Goal: Task Accomplishment & Management: Use online tool/utility

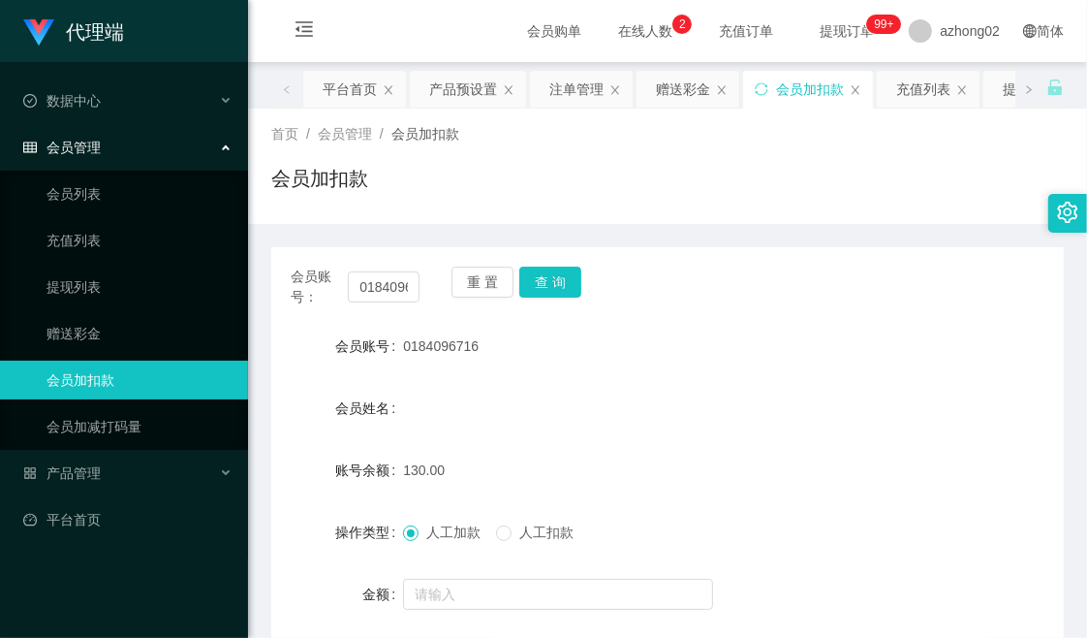
click at [843, 147] on div "首页 / 会员管理 / 会员加扣款 / 会员加扣款" at bounding box center [667, 166] width 793 height 84
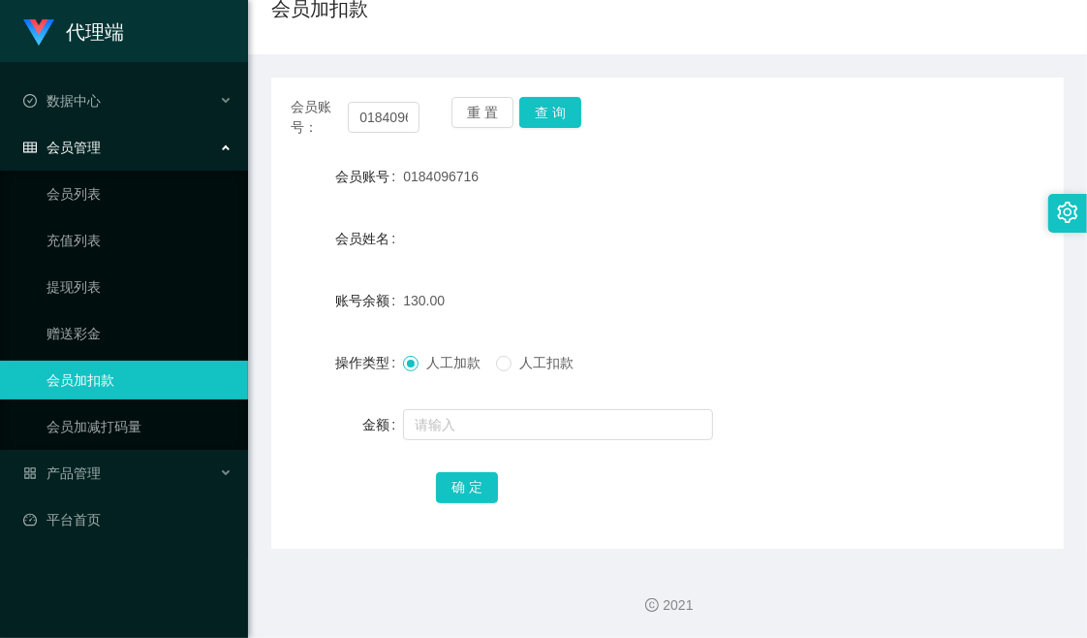
click at [631, 68] on div "会员账号： 0184096716 重 置 查 询 会员账号 0184096716 会员姓名 账号余额 130.00 操作类型 人工加款 人工扣款 金额 确 定" at bounding box center [667, 301] width 793 height 494
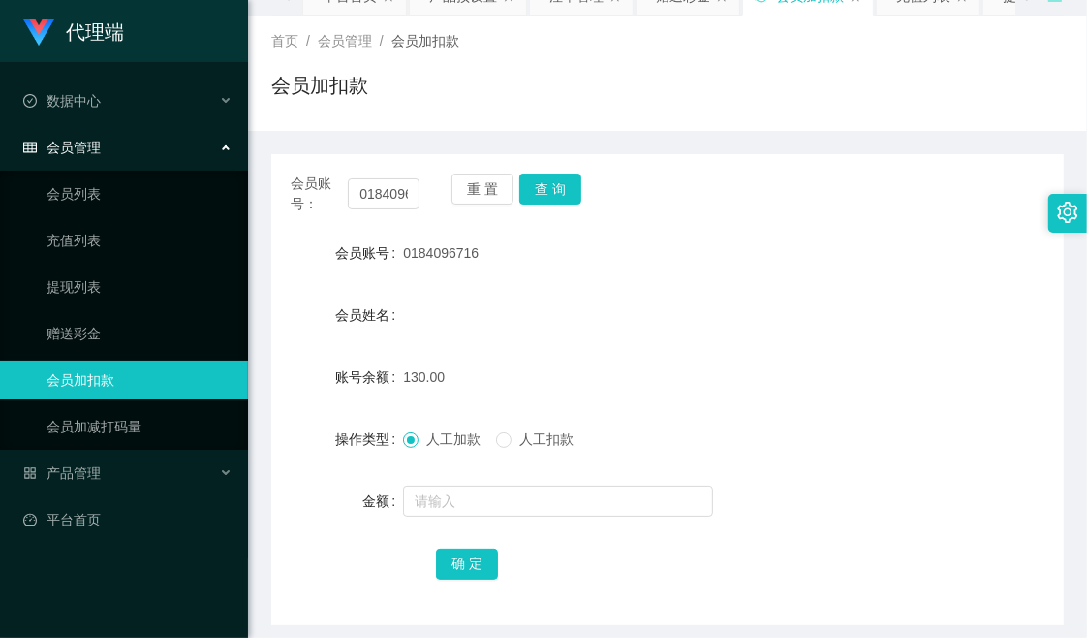
scroll to position [0, 0]
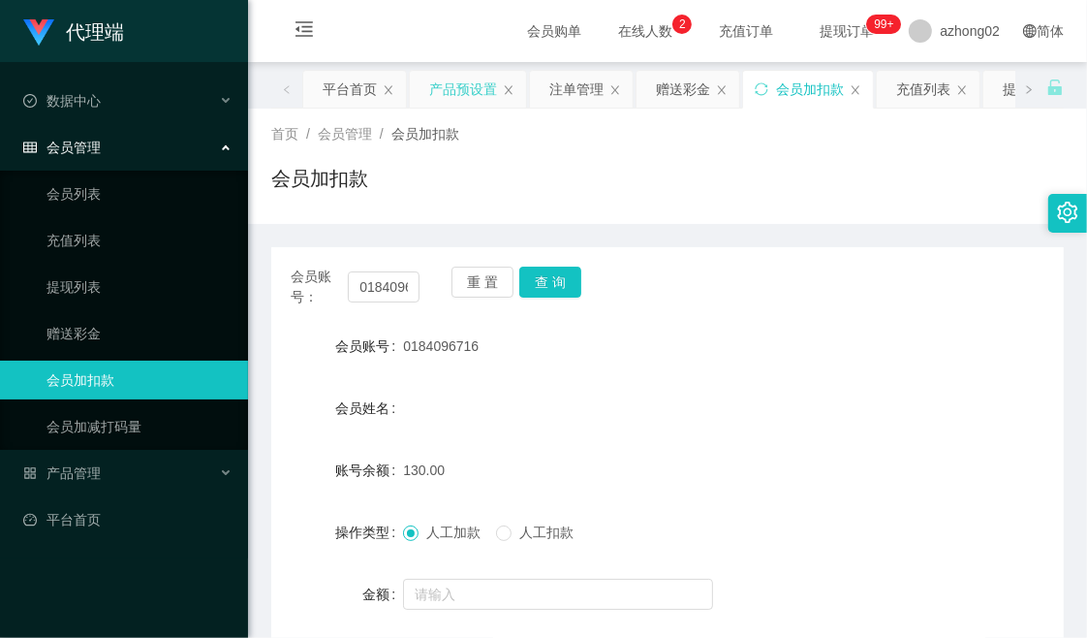
click at [458, 83] on div "产品预设置" at bounding box center [463, 89] width 68 height 37
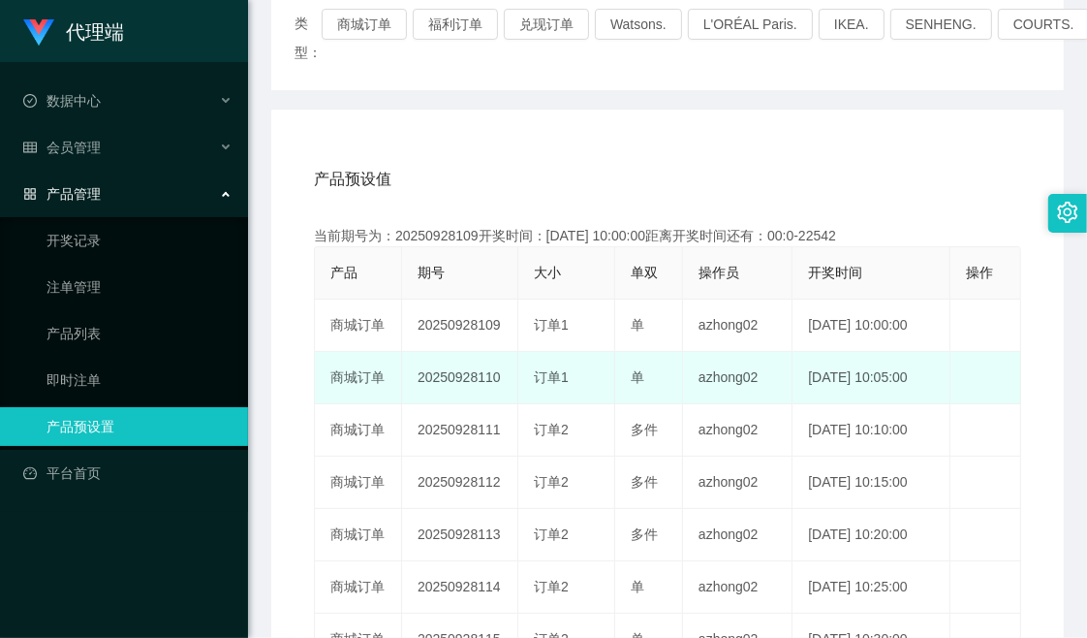
scroll to position [108, 0]
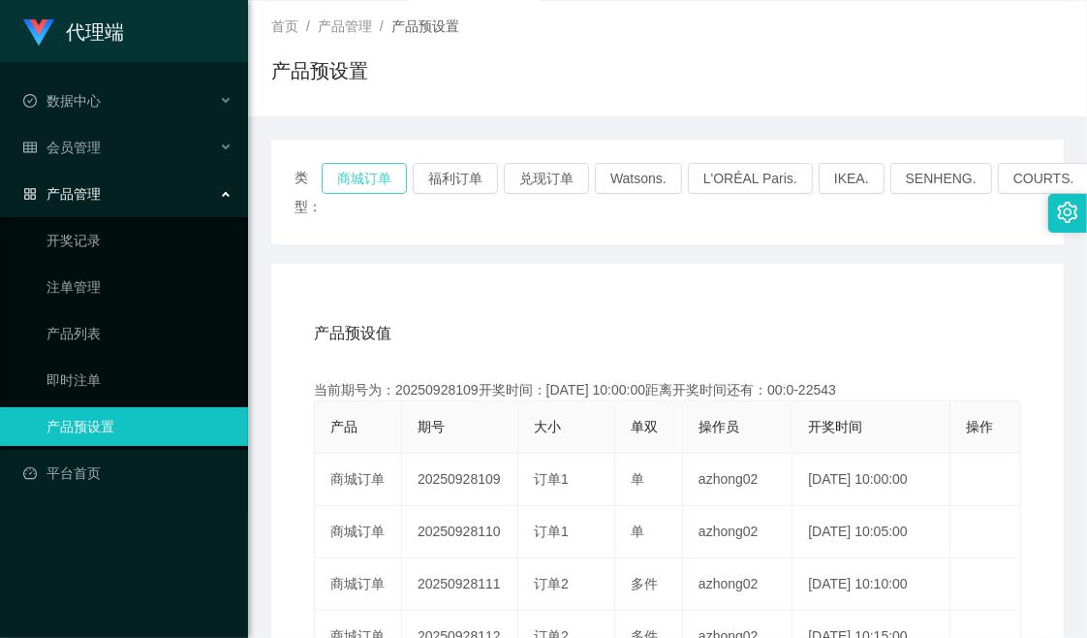
click at [373, 186] on button "商城订单" at bounding box center [364, 178] width 85 height 31
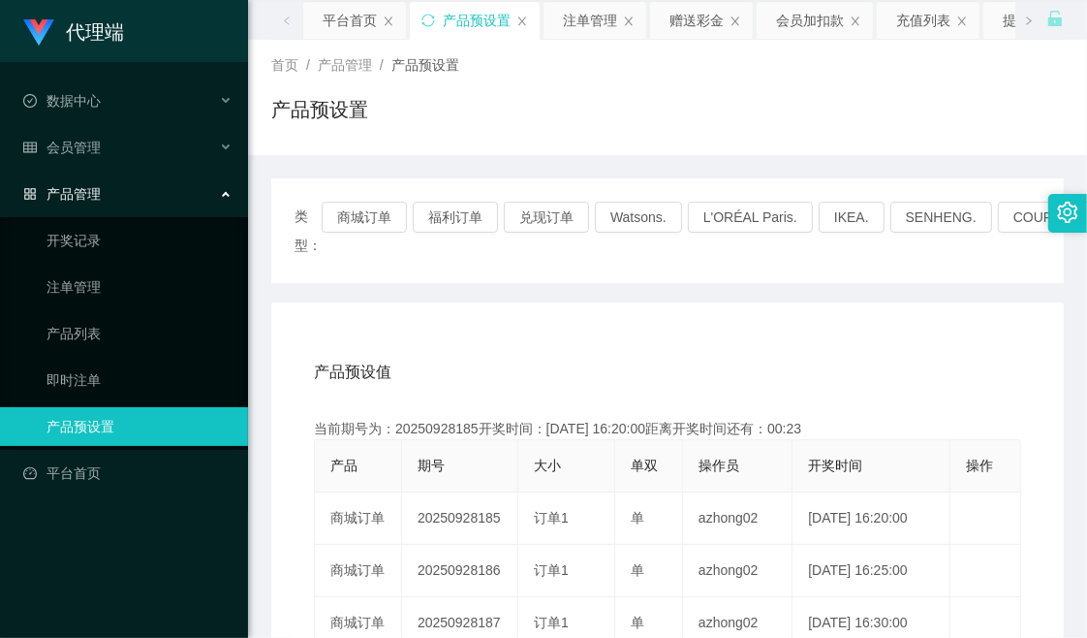
scroll to position [0, 0]
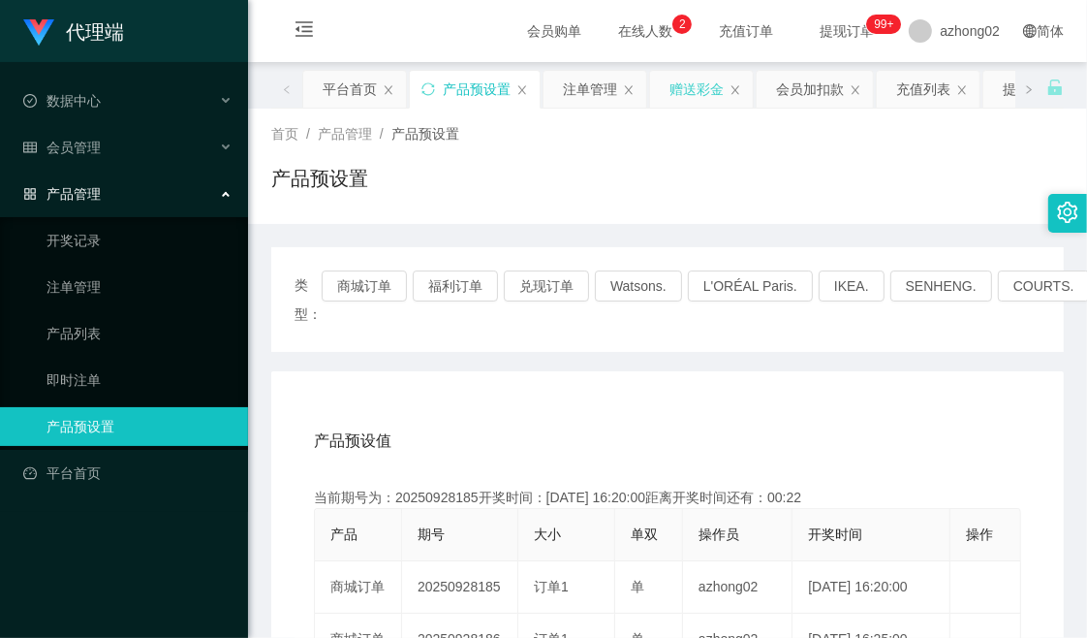
click at [704, 98] on div "赠送彩金" at bounding box center [697, 89] width 54 height 37
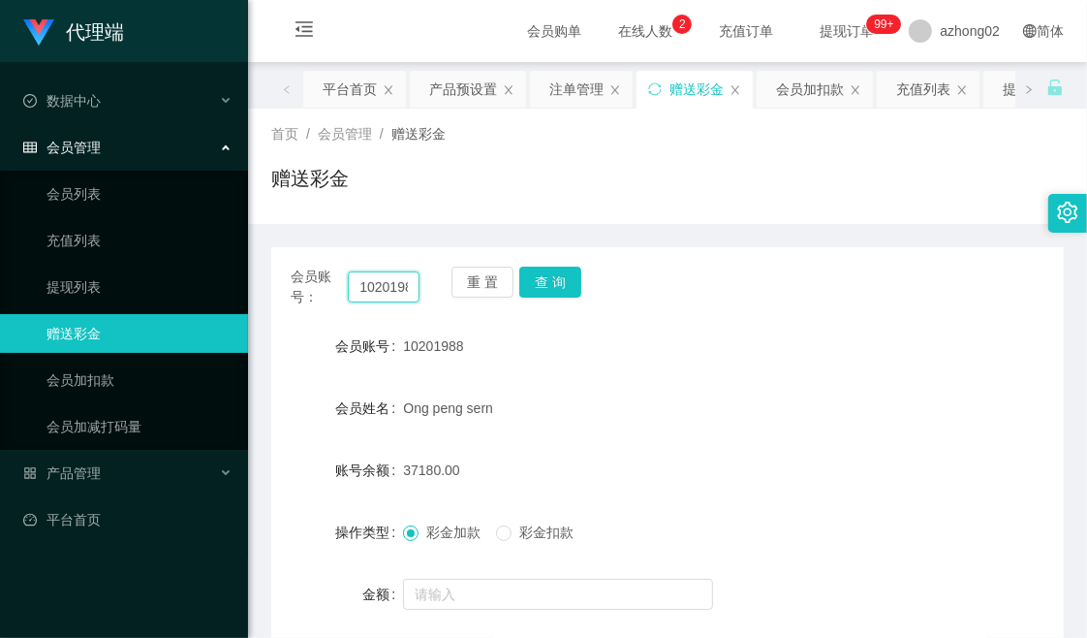
scroll to position [0, 12]
drag, startPoint x: 354, startPoint y: 289, endPoint x: 429, endPoint y: 297, distance: 76.0
click at [429, 297] on div "会员账号： 10201988 重 置 查 询" at bounding box center [667, 286] width 793 height 41
paste input "Rywin"
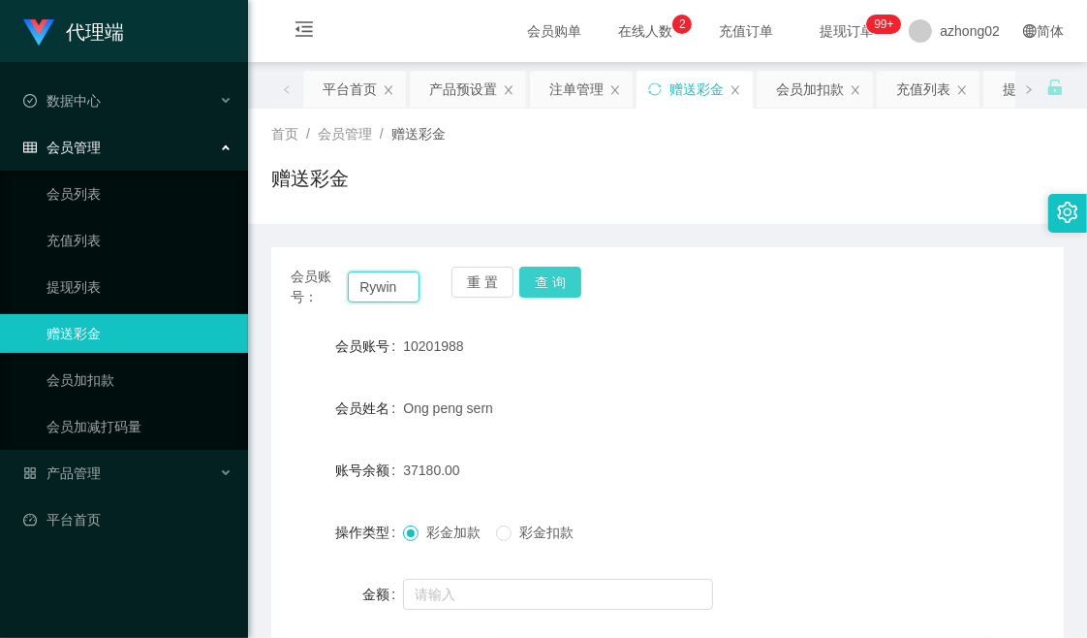
type input "Rywin"
click at [550, 287] on button "查 询" at bounding box center [550, 281] width 62 height 31
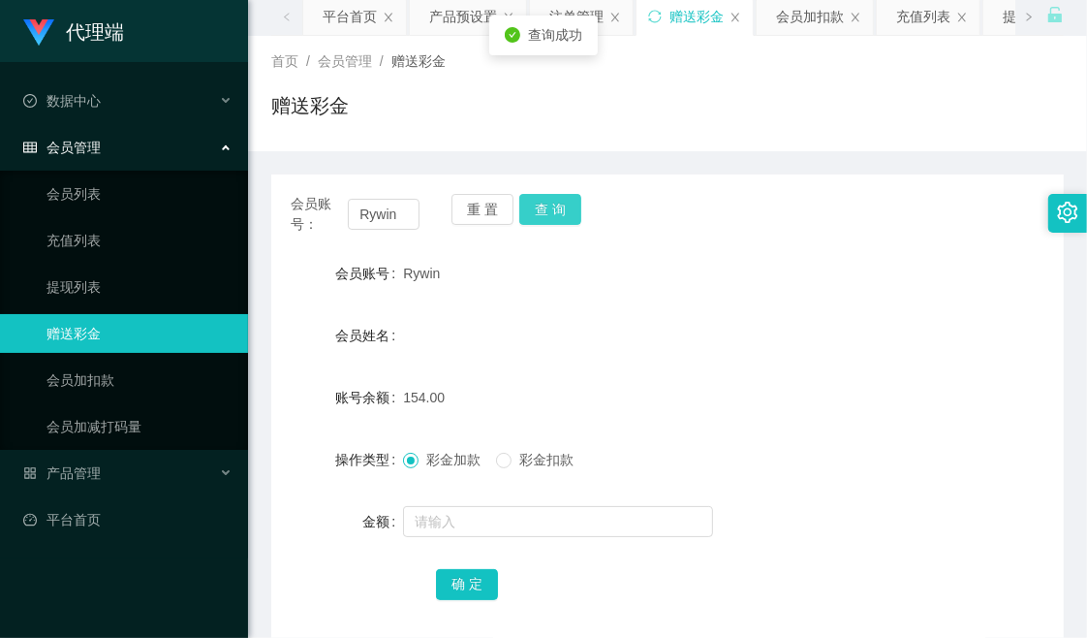
scroll to position [170, 0]
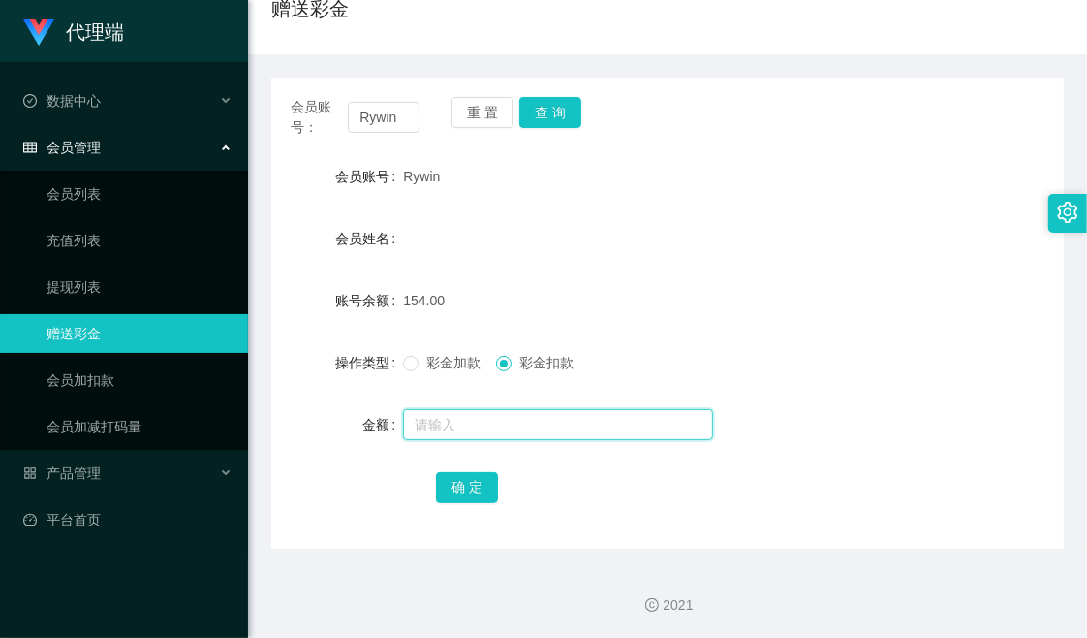
click at [470, 428] on input "text" at bounding box center [558, 424] width 310 height 31
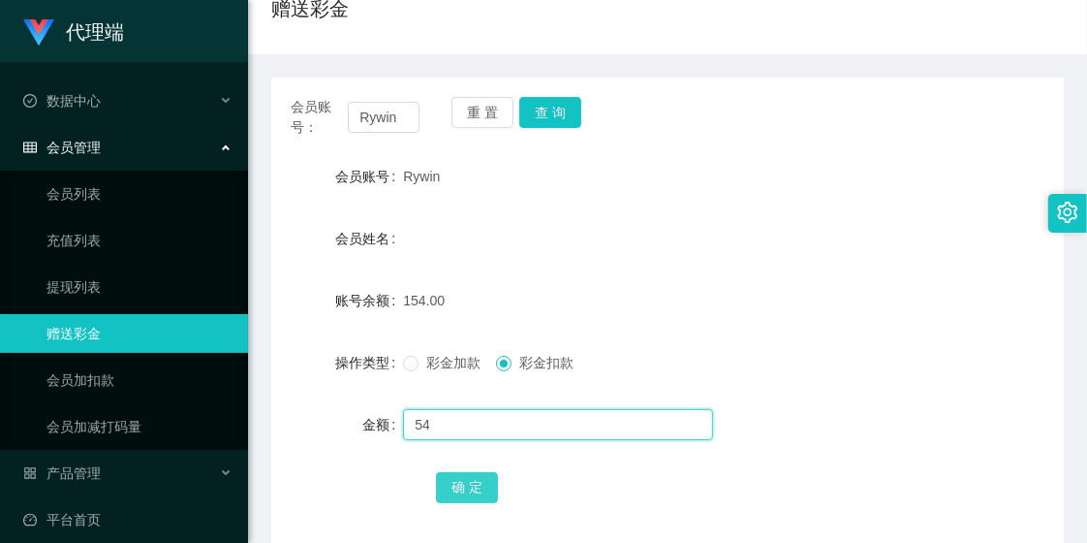
type input "54"
click at [463, 485] on button "确 定" at bounding box center [467, 487] width 62 height 31
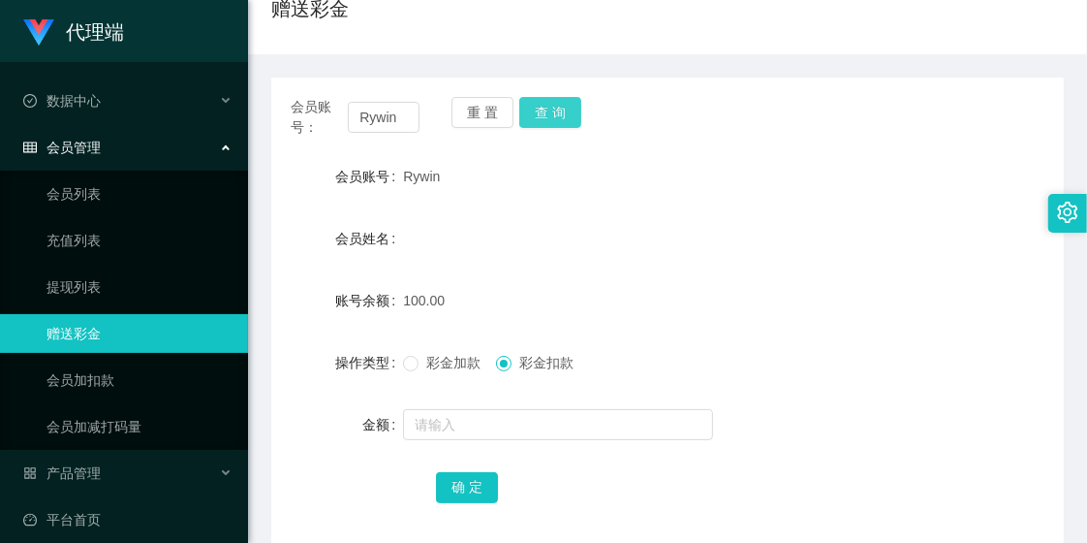
click at [563, 111] on button "查 询" at bounding box center [550, 112] width 62 height 31
click at [696, 99] on div "会员账号： Rywin 重 置 查 询" at bounding box center [667, 117] width 793 height 41
click at [719, 124] on div "会员账号： Rywin 重 置 查 询" at bounding box center [667, 117] width 793 height 41
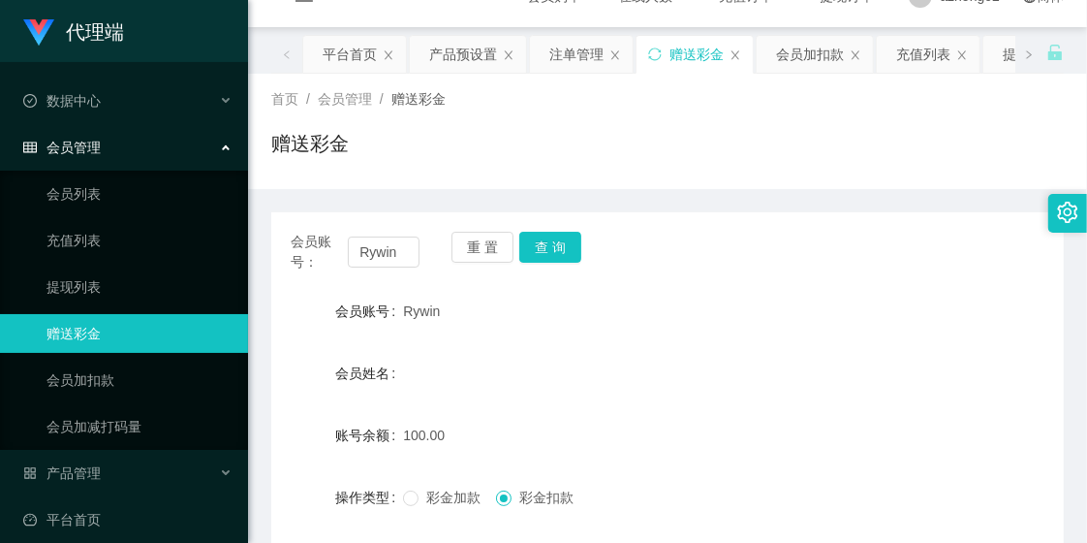
scroll to position [0, 0]
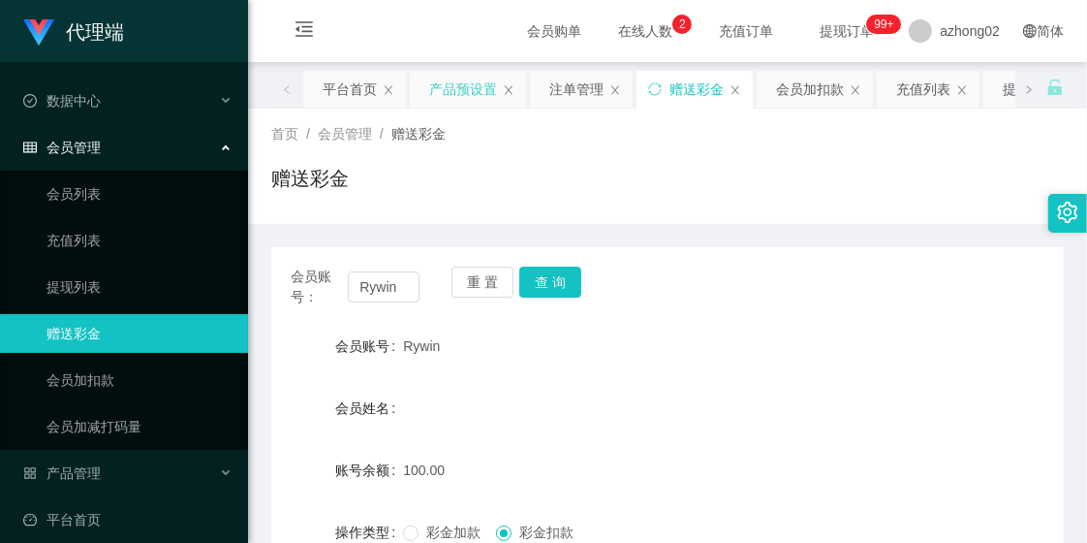
click at [452, 97] on div "产品预设置" at bounding box center [463, 89] width 68 height 37
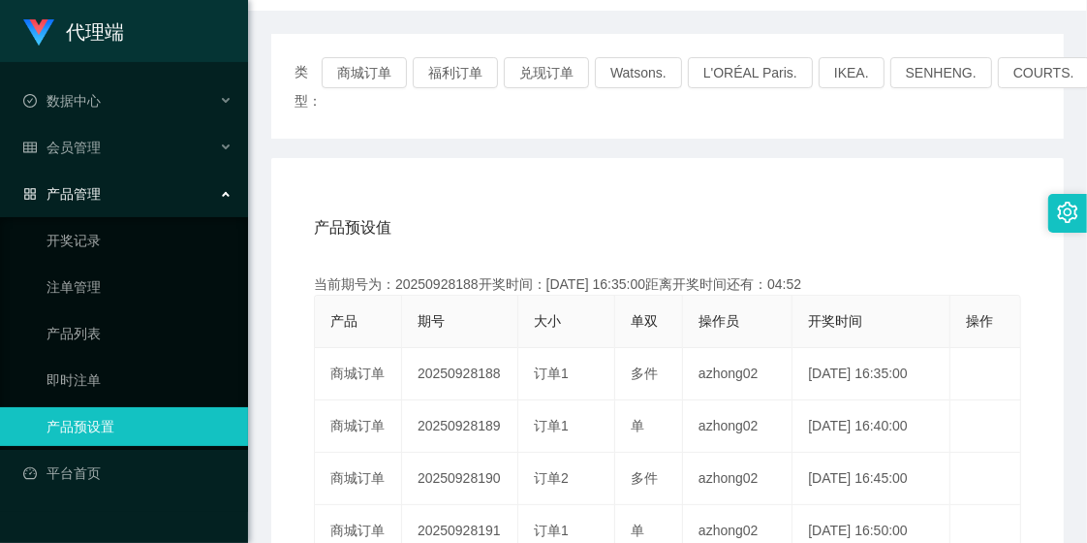
scroll to position [215, 0]
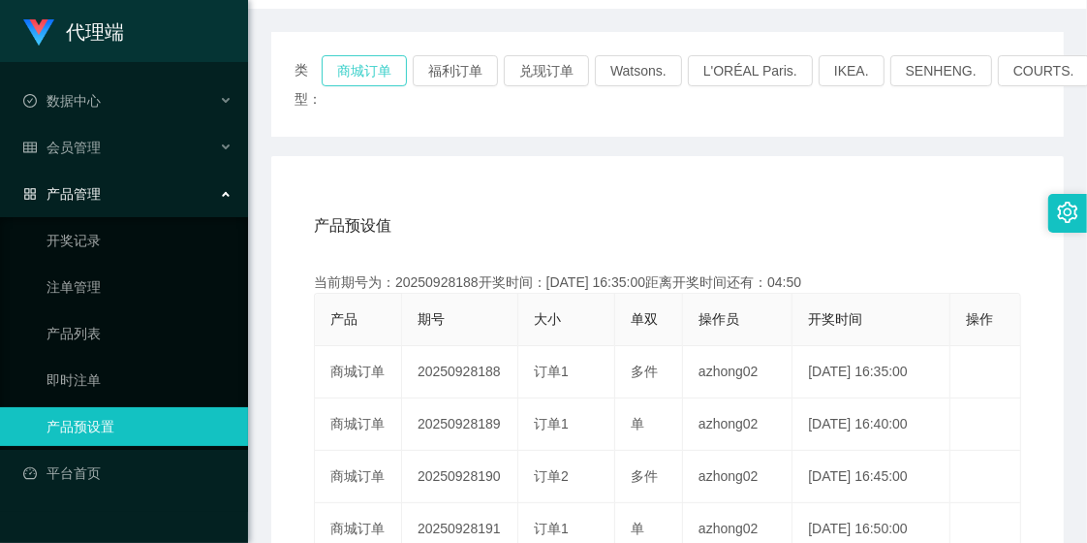
click at [362, 74] on button "商城订单" at bounding box center [364, 70] width 85 height 31
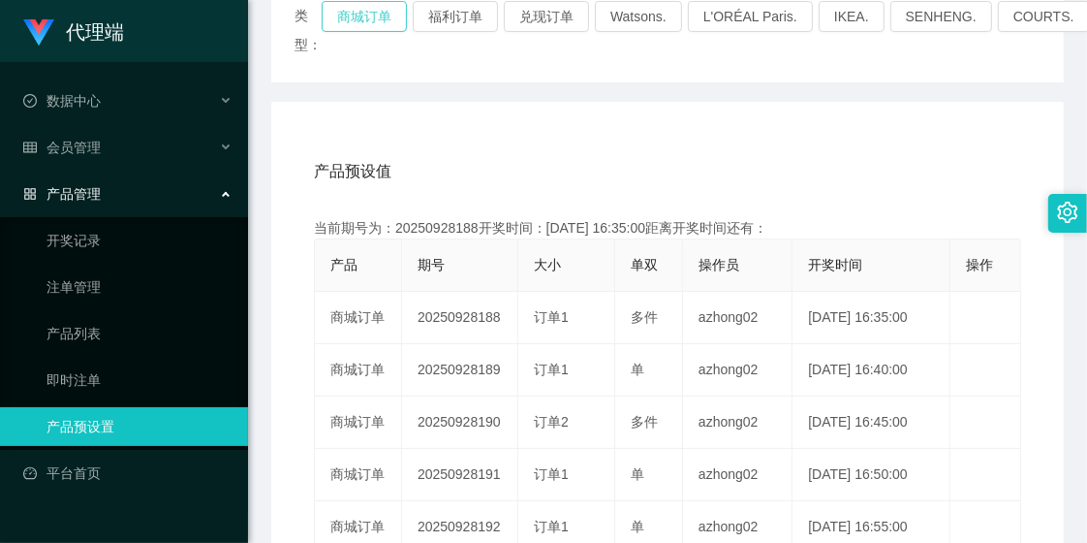
scroll to position [323, 0]
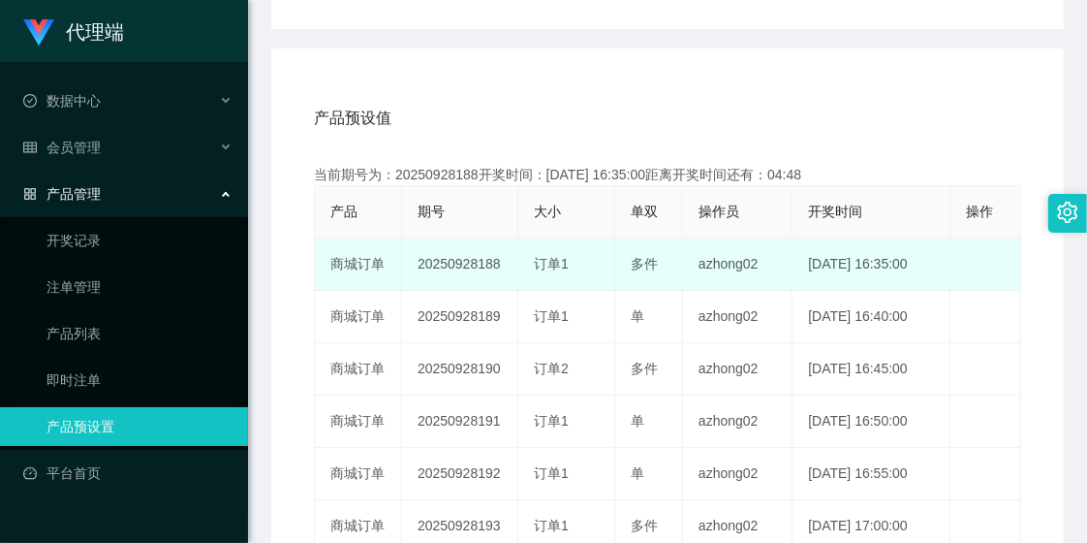
click at [466, 266] on td "20250928188" at bounding box center [460, 264] width 116 height 52
copy td "20250928188"
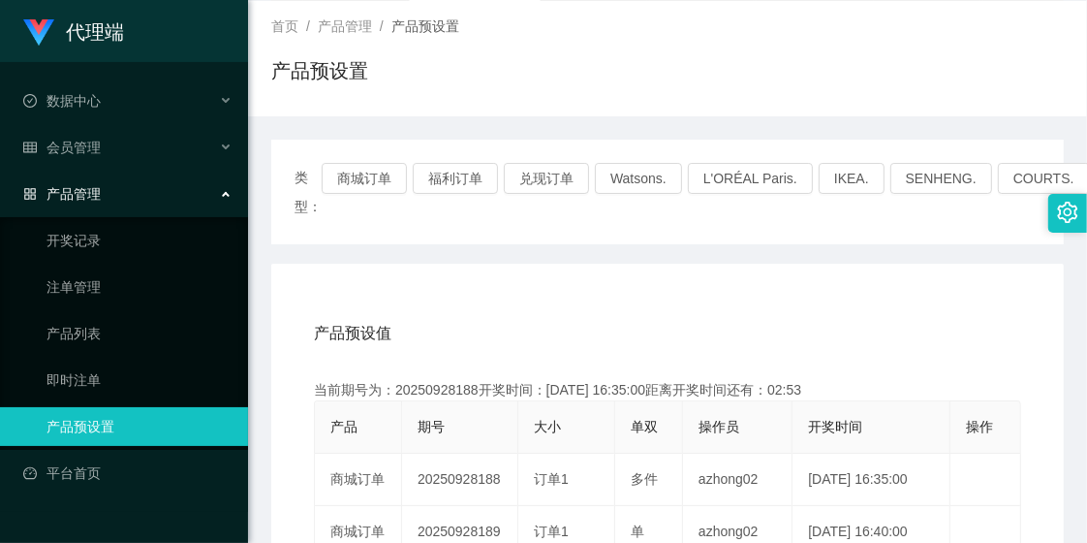
scroll to position [0, 0]
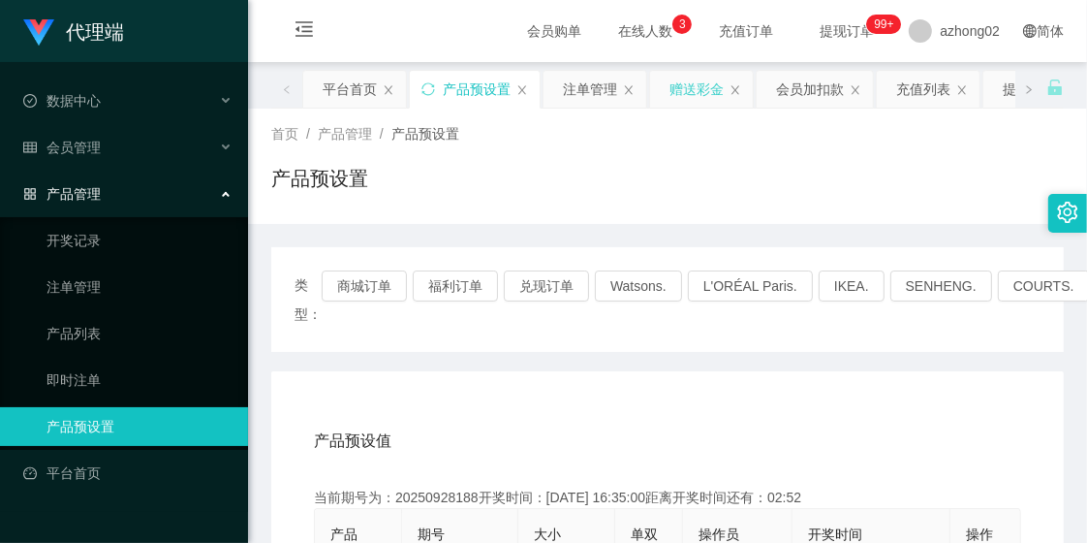
click at [686, 90] on div "赠送彩金" at bounding box center [697, 89] width 54 height 37
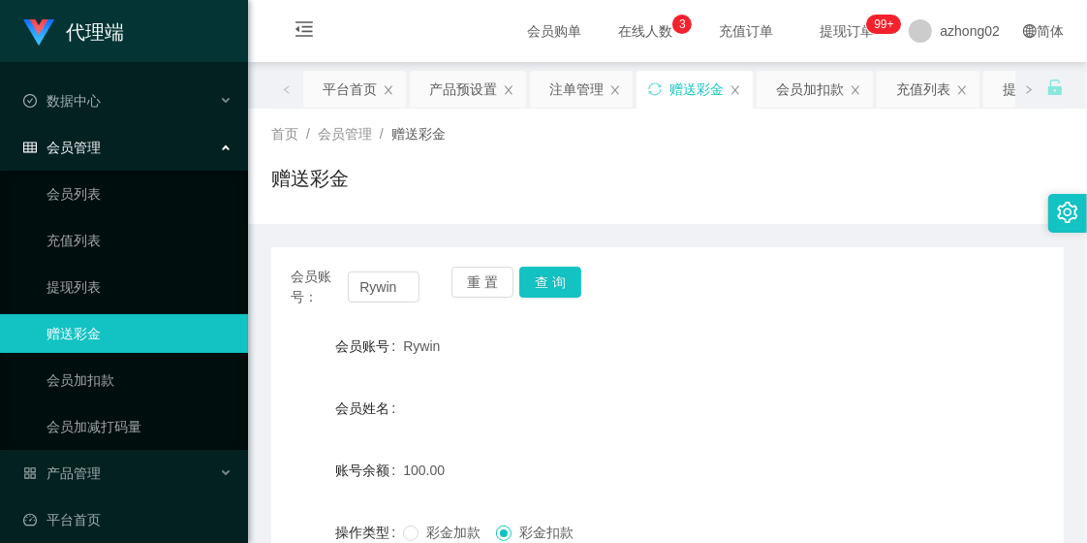
scroll to position [108, 0]
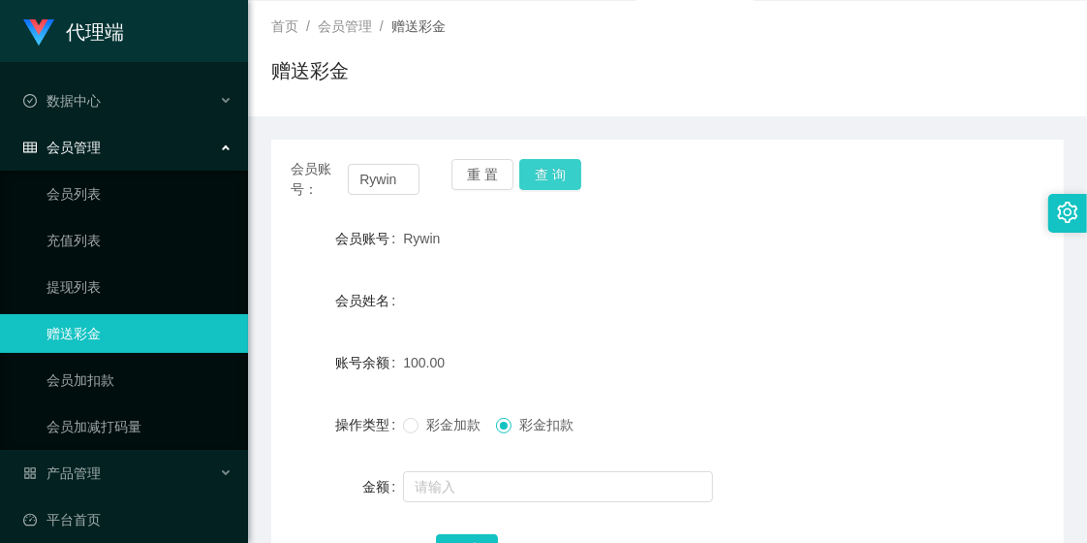
click at [548, 172] on button "查 询" at bounding box center [550, 174] width 62 height 31
click at [555, 176] on button "查 询" at bounding box center [550, 174] width 62 height 31
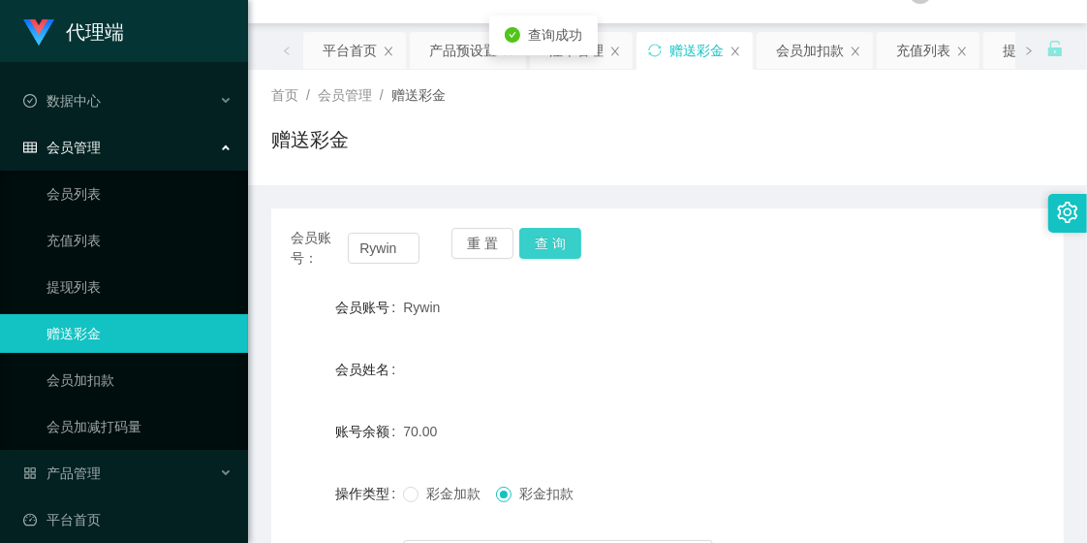
scroll to position [0, 0]
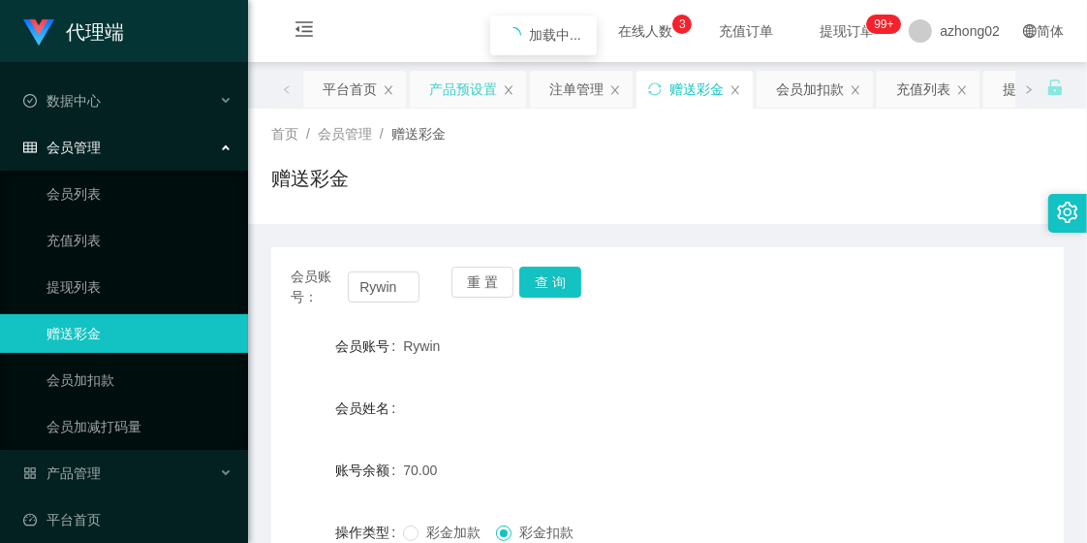
click at [451, 94] on div "产品预设置" at bounding box center [463, 89] width 68 height 37
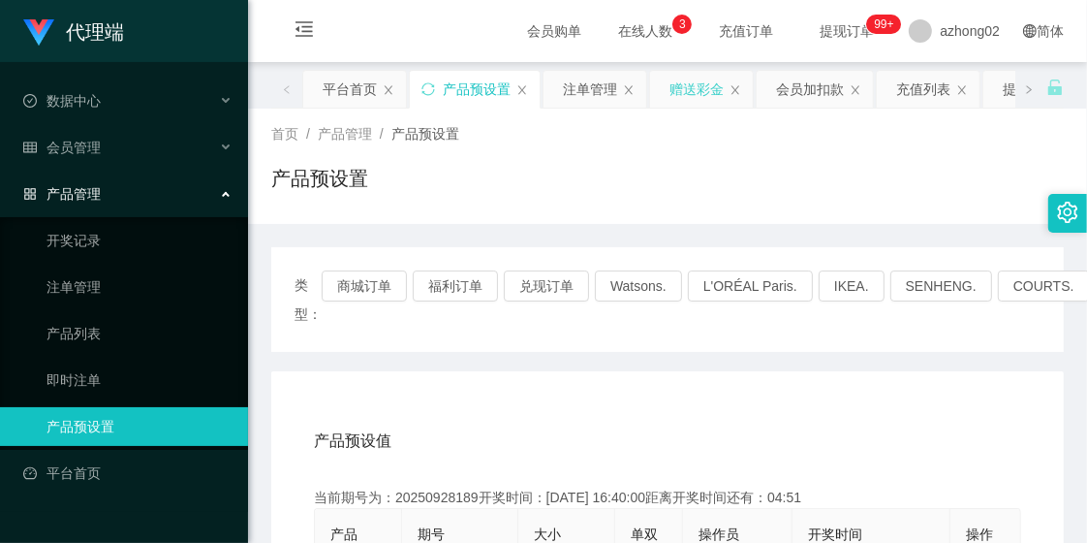
click at [693, 92] on div "赠送彩金" at bounding box center [697, 89] width 54 height 37
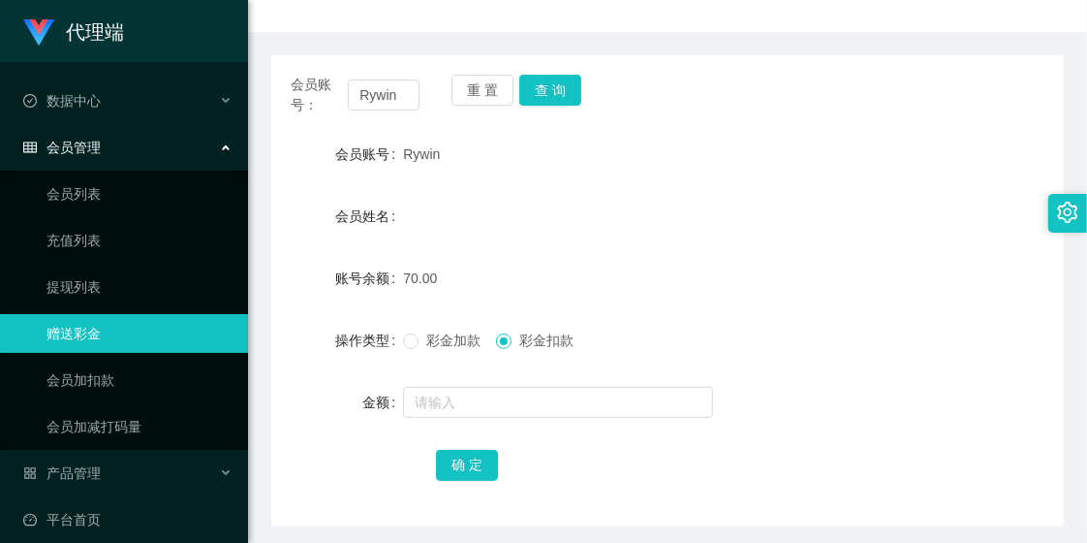
scroll to position [215, 0]
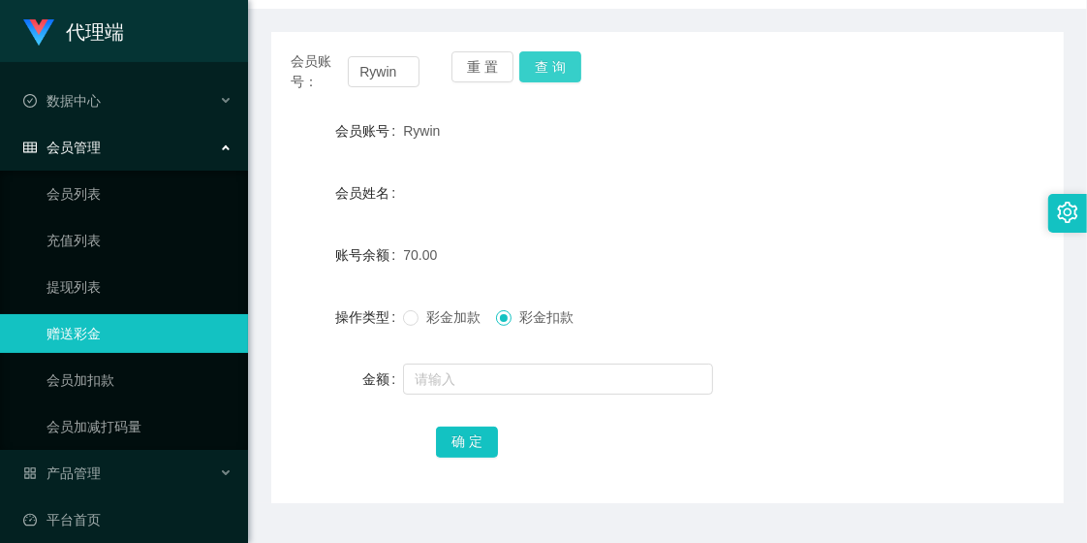
click at [552, 75] on button "查 询" at bounding box center [550, 66] width 62 height 31
click at [548, 71] on button "查 询" at bounding box center [550, 66] width 62 height 31
click at [665, 109] on div "会员账号： Rywin 重 置 查 询 会员账号 Rywin 会员姓名 账号余额 130.00 操作类型 彩金加款 彩金扣款 金额 确 定" at bounding box center [667, 267] width 793 height 471
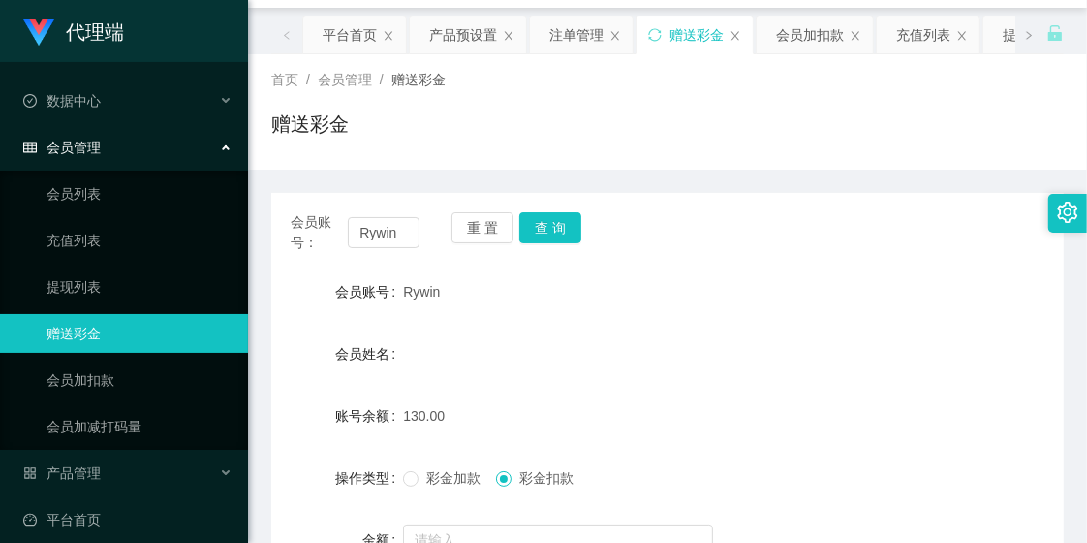
scroll to position [50, 0]
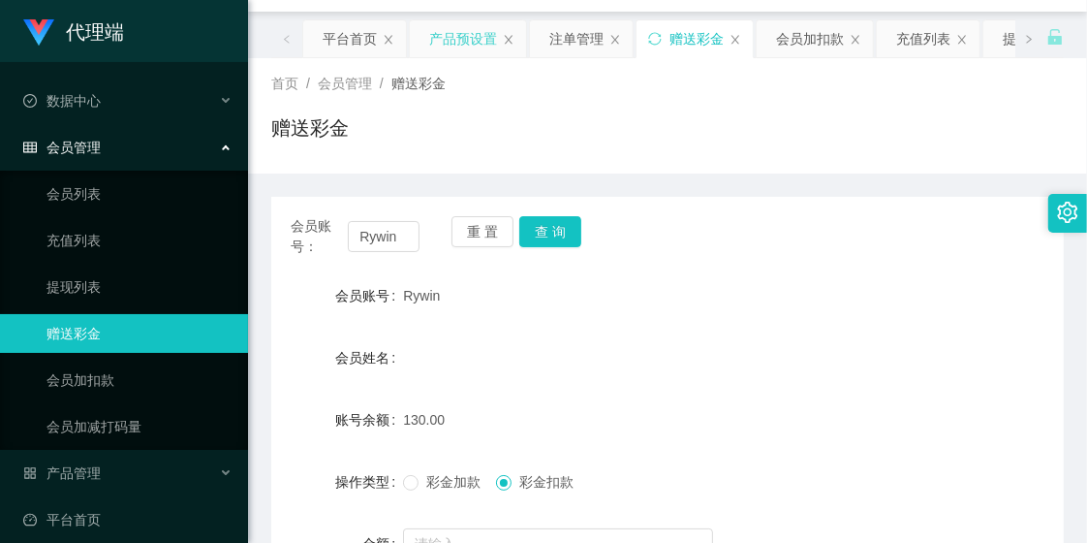
click at [461, 35] on div "产品预设置" at bounding box center [463, 38] width 68 height 37
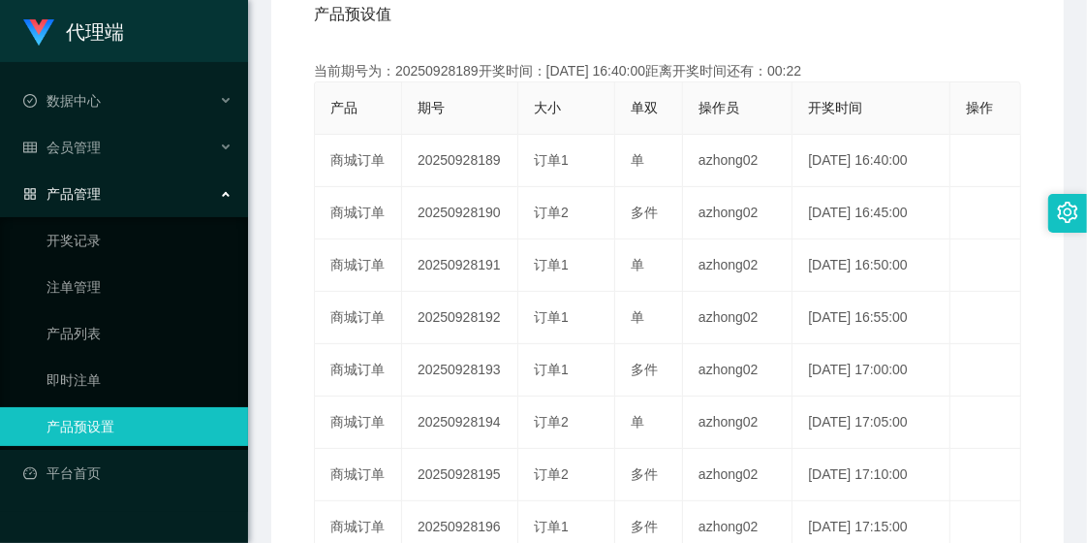
scroll to position [430, 0]
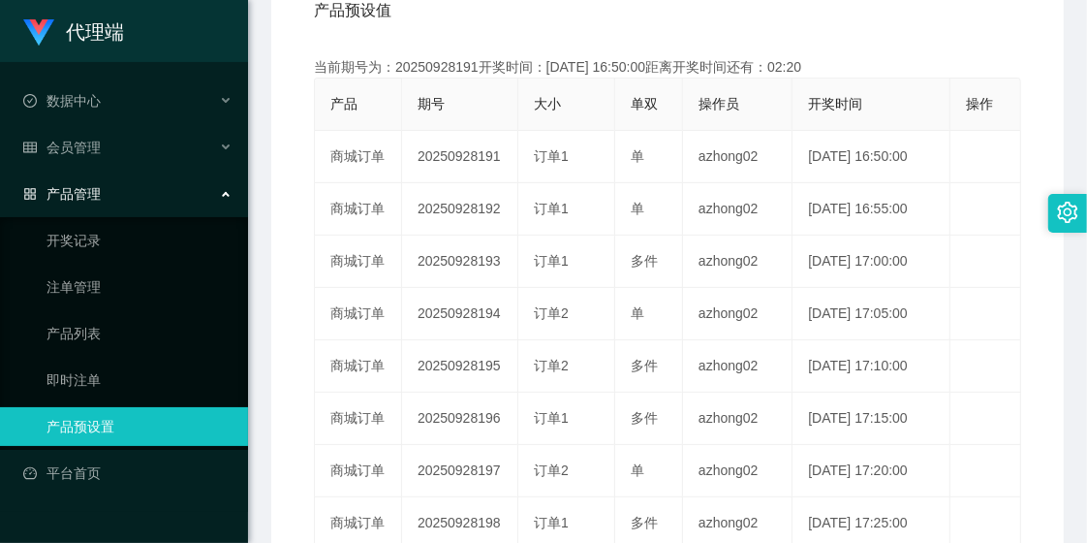
click at [412, 36] on div "产品预设值 添加期号" at bounding box center [667, 11] width 707 height 54
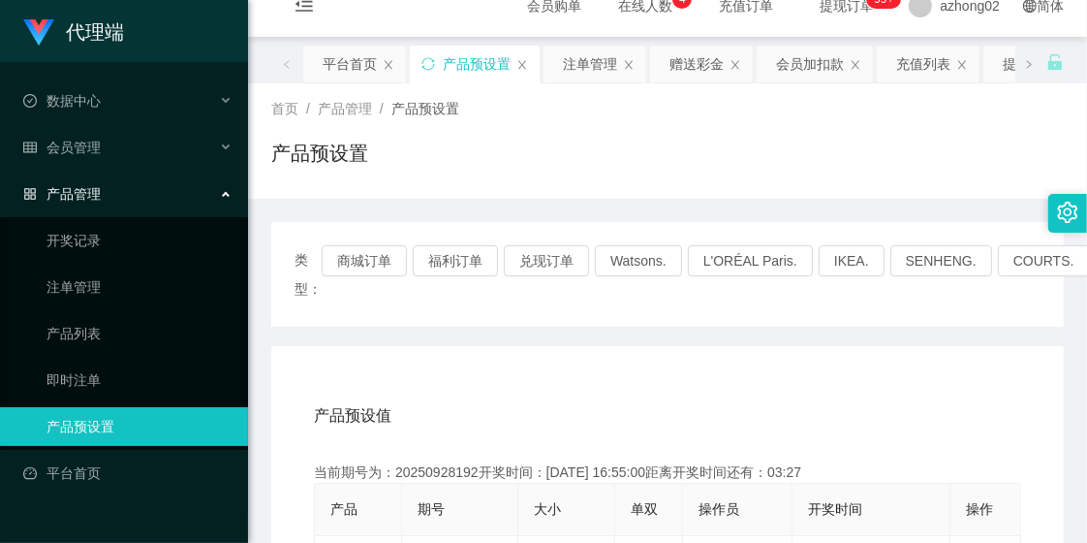
scroll to position [0, 0]
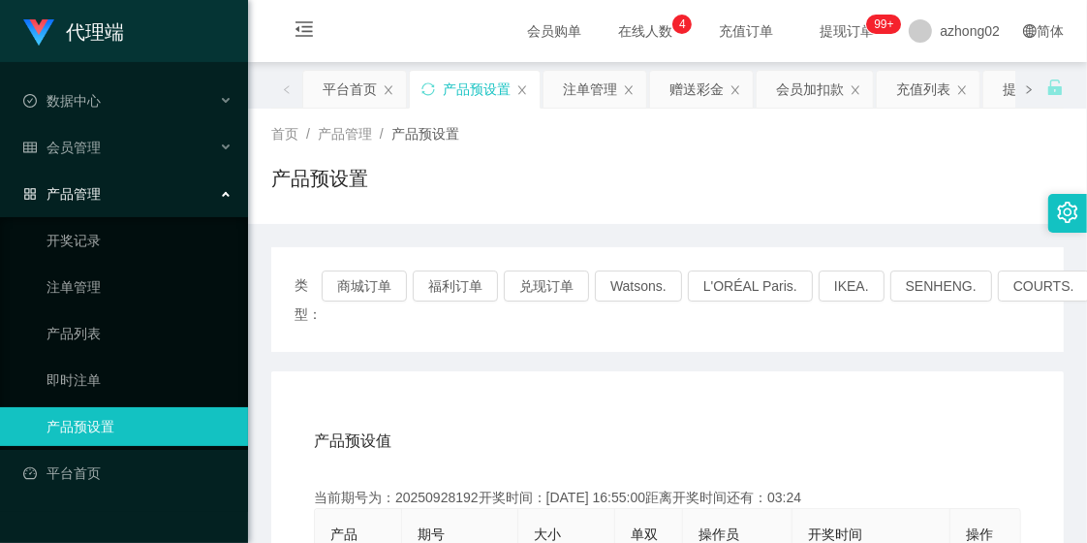
click at [1027, 90] on icon "图标: right" at bounding box center [1029, 89] width 5 height 8
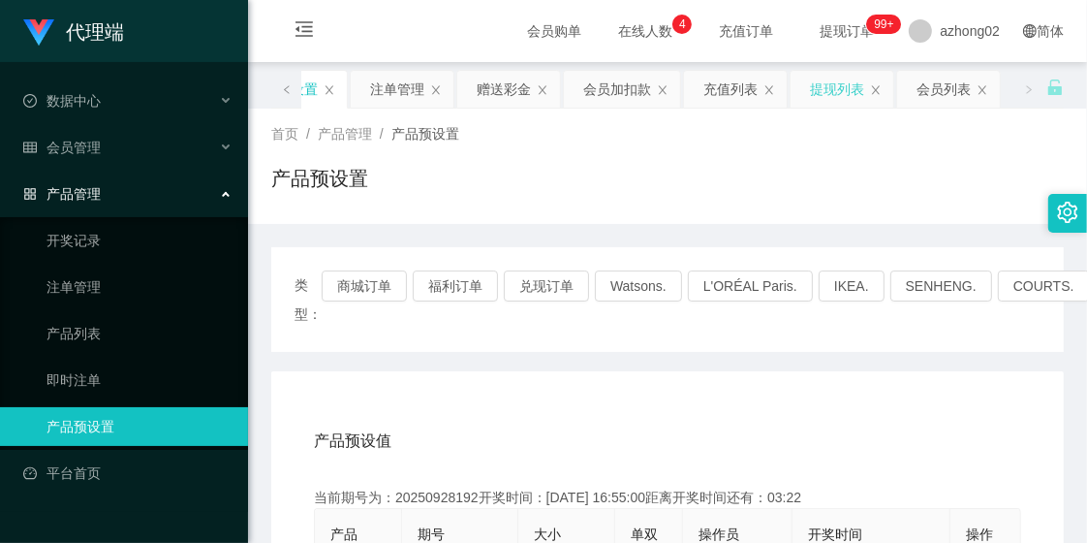
click at [846, 90] on div "提现列表" at bounding box center [837, 89] width 54 height 37
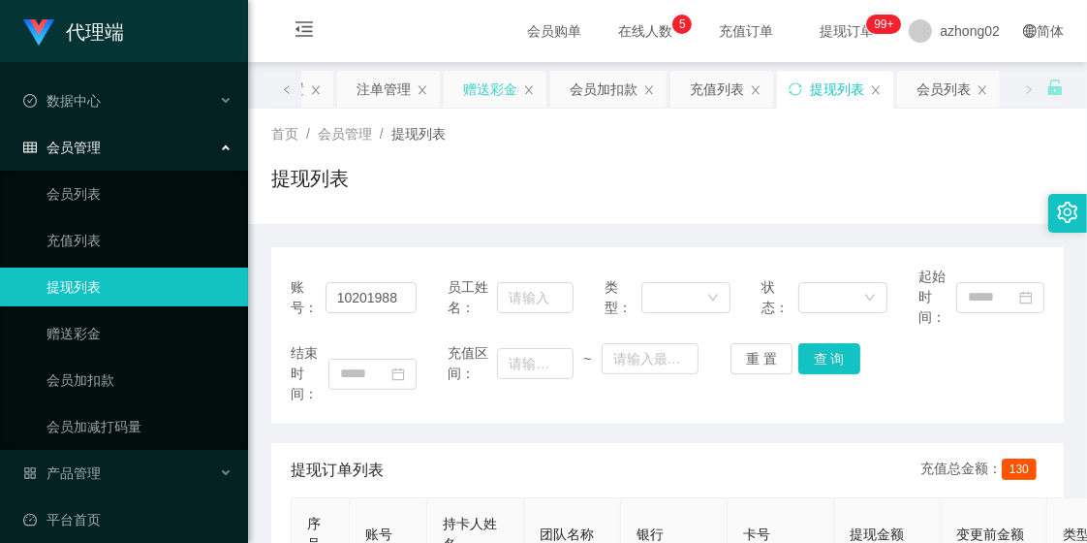
click at [483, 94] on div "赠送彩金" at bounding box center [490, 89] width 54 height 37
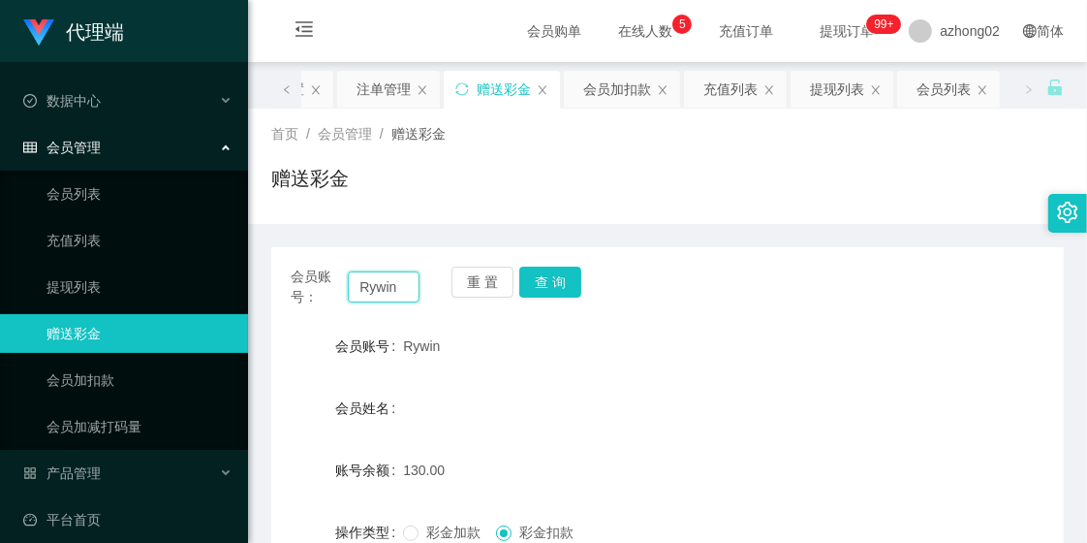
drag, startPoint x: 351, startPoint y: 287, endPoint x: 417, endPoint y: 298, distance: 66.9
click at [417, 298] on input "Rywin" at bounding box center [384, 286] width 72 height 31
click at [843, 91] on div "提现列表" at bounding box center [837, 89] width 54 height 37
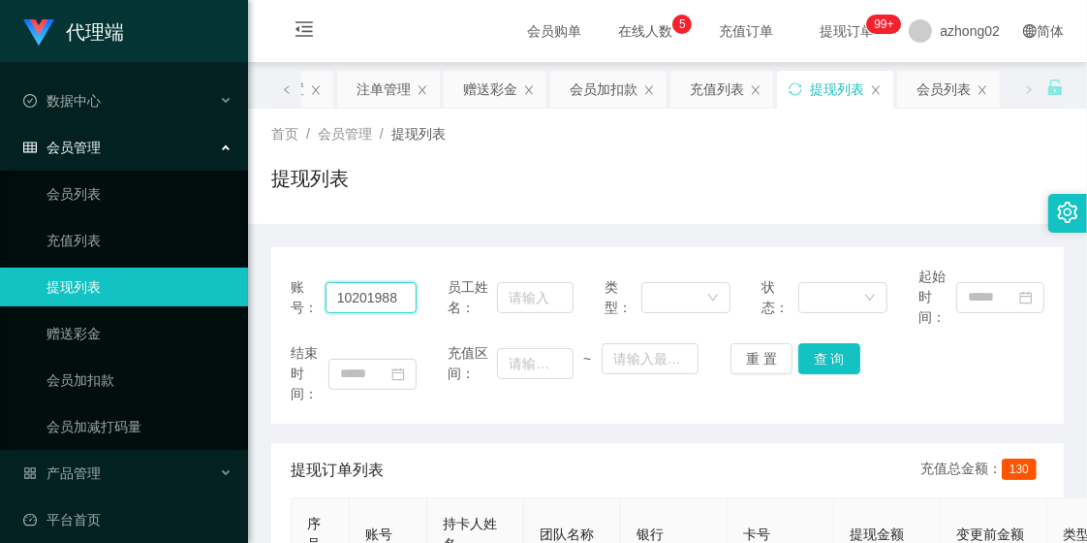
drag, startPoint x: 399, startPoint y: 298, endPoint x: 306, endPoint y: 302, distance: 93.1
click at [306, 302] on div "账号： 10201988" at bounding box center [354, 296] width 126 height 61
paste input "Rywin"
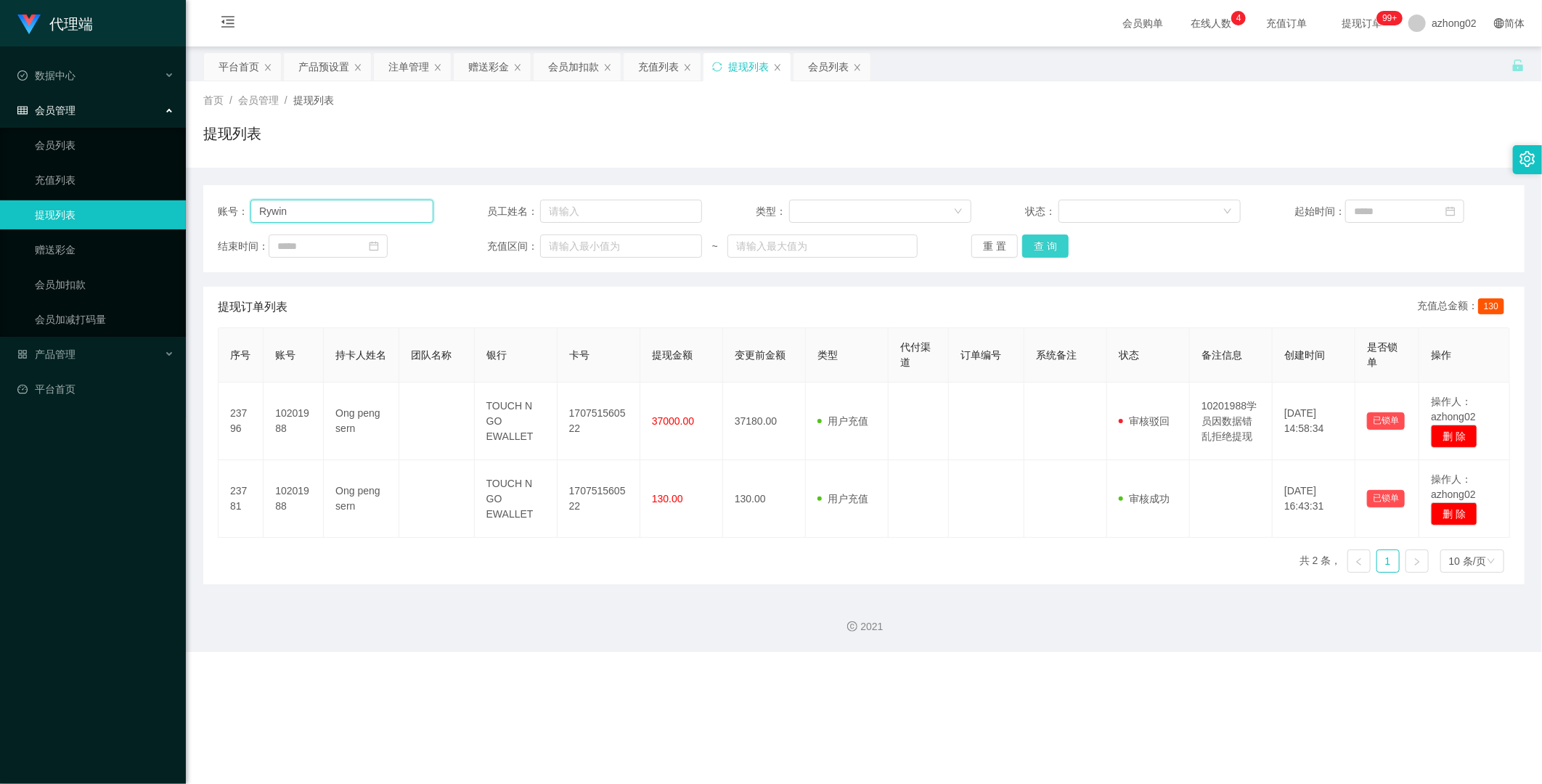
type input "Rywin"
click at [814, 242] on button "查 询" at bounding box center [1045, 246] width 46 height 23
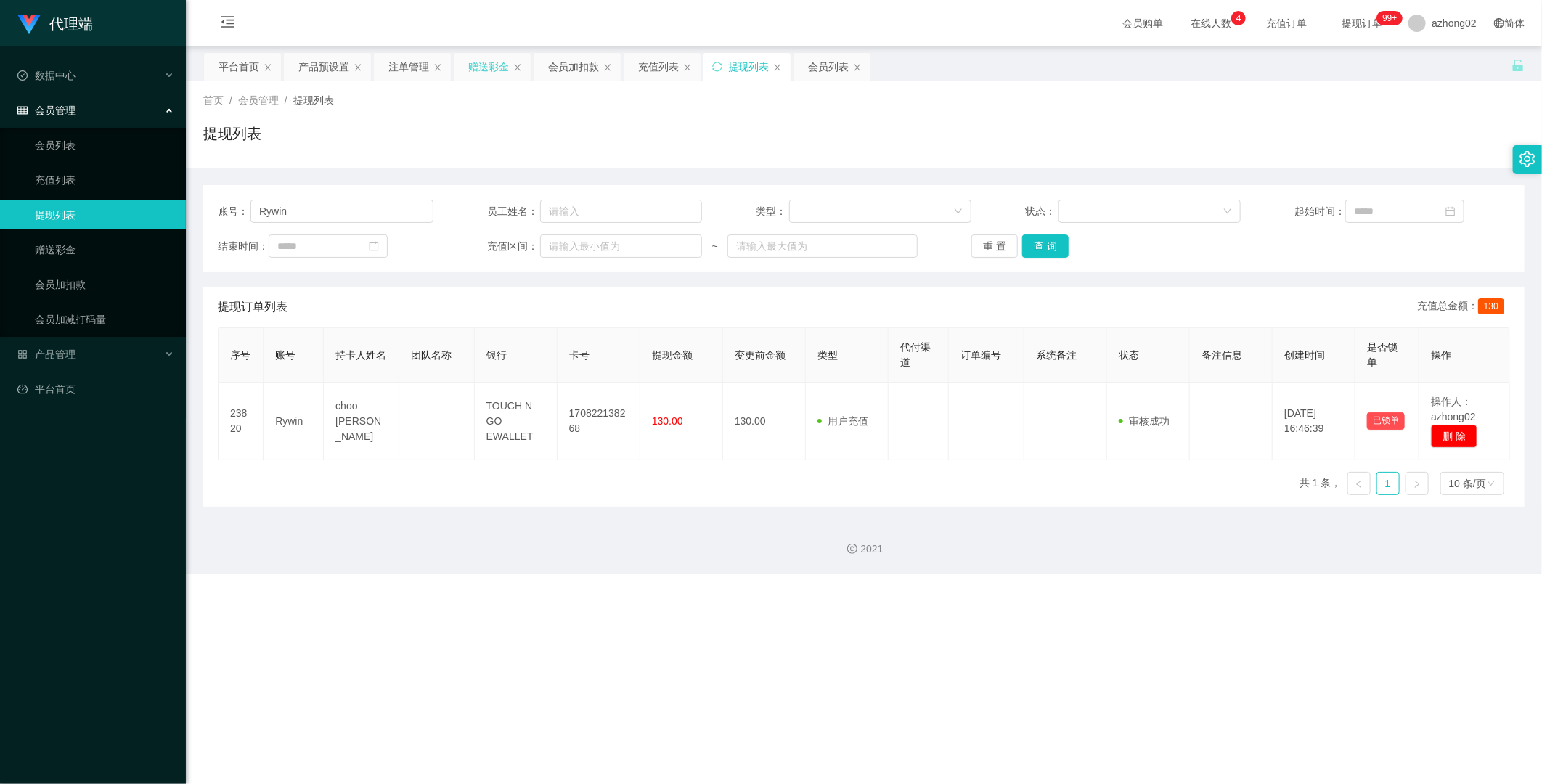
click at [488, 73] on div "赠送彩金" at bounding box center [489, 67] width 40 height 28
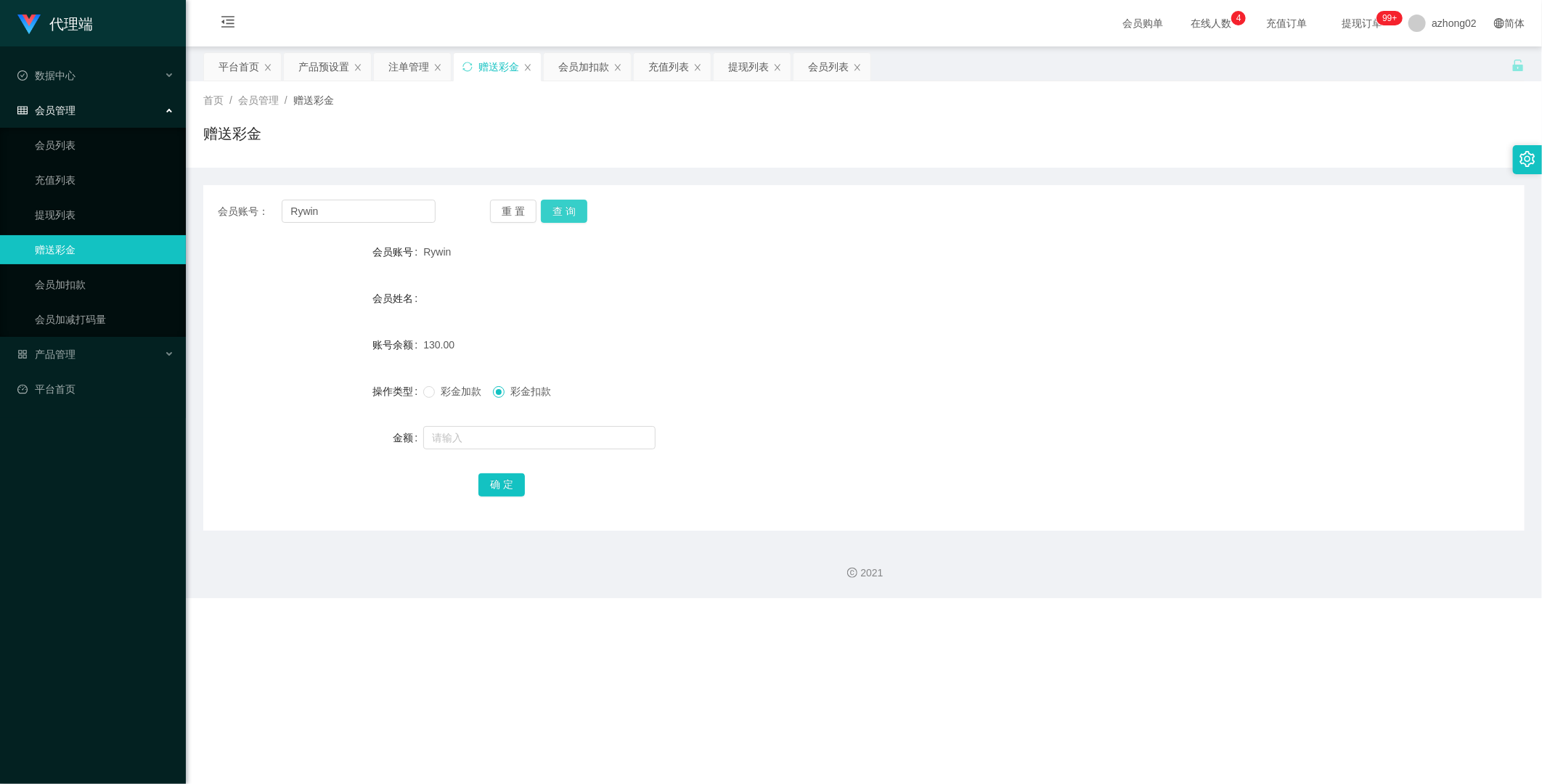
click at [561, 210] on button "查 询" at bounding box center [564, 210] width 46 height 23
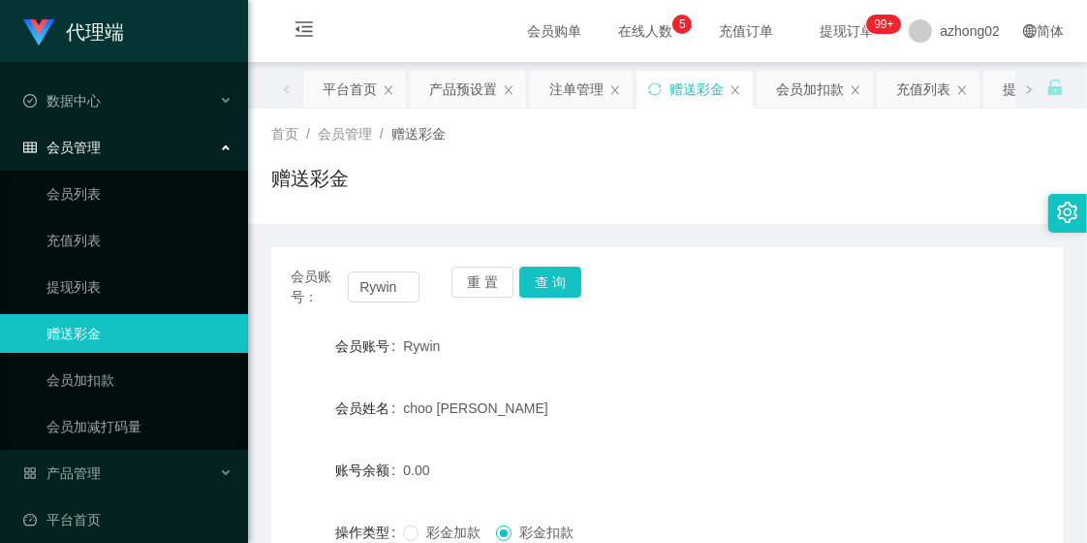
click at [740, 201] on div "赠送彩金" at bounding box center [667, 186] width 793 height 45
click at [692, 178] on div "赠送彩金" at bounding box center [667, 186] width 793 height 45
click at [809, 205] on div "赠送彩金" at bounding box center [667, 186] width 793 height 45
click at [458, 91] on div "产品预设置" at bounding box center [463, 89] width 68 height 37
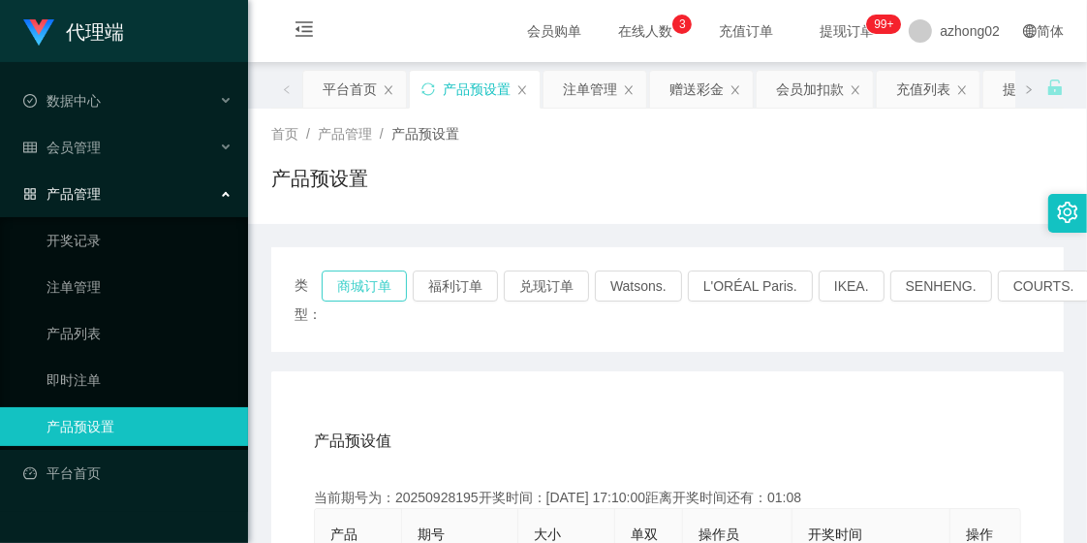
click at [360, 291] on button "商城订单" at bounding box center [364, 285] width 85 height 31
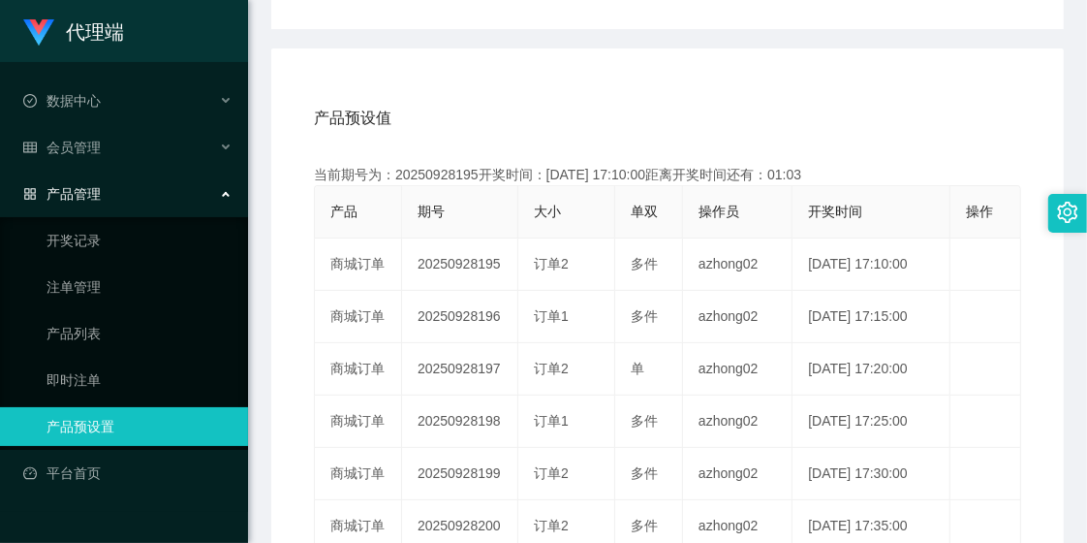
scroll to position [430, 0]
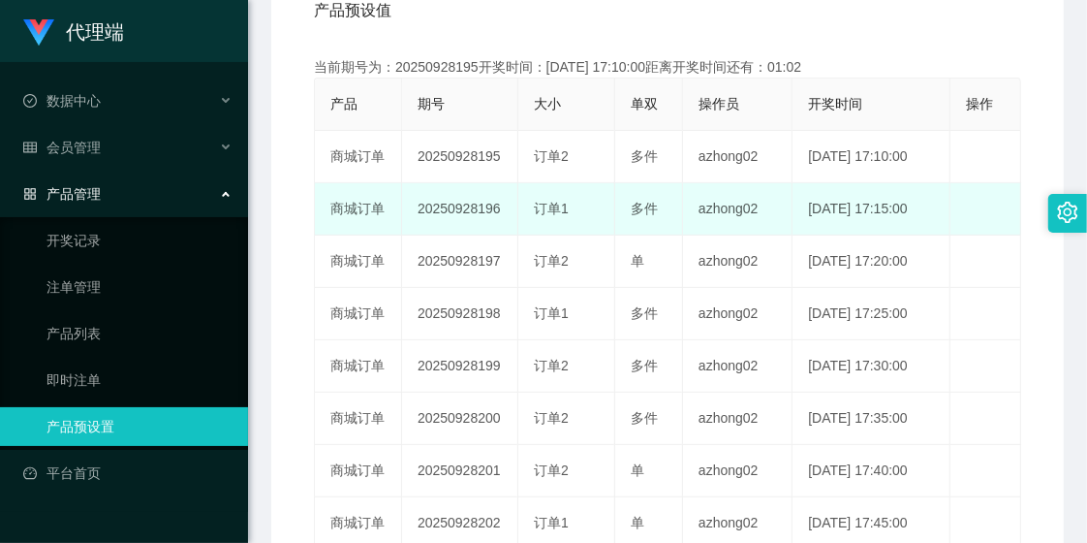
click at [451, 206] on td "20250928196" at bounding box center [460, 209] width 116 height 52
copy td "20250928196"
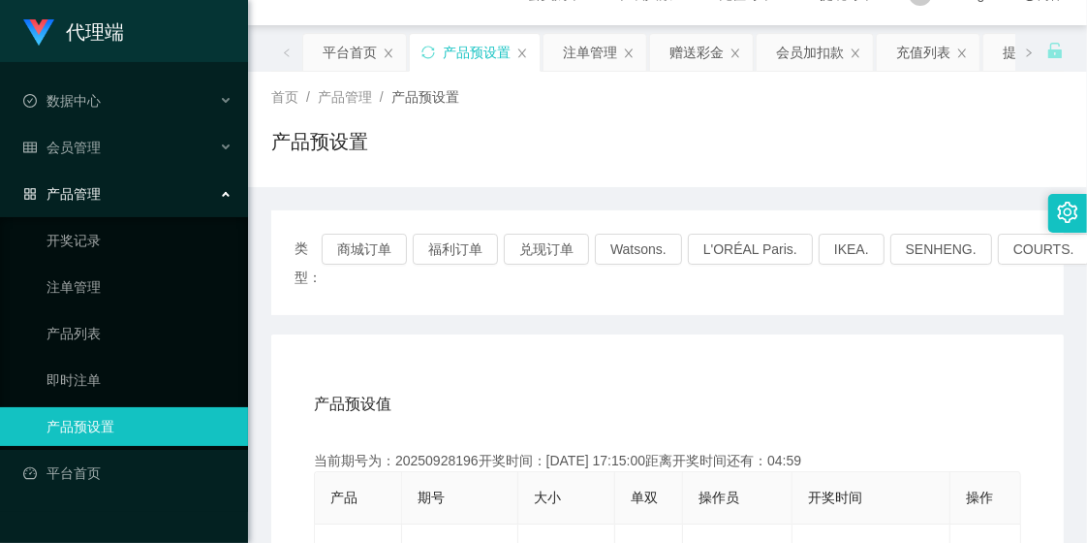
scroll to position [0, 0]
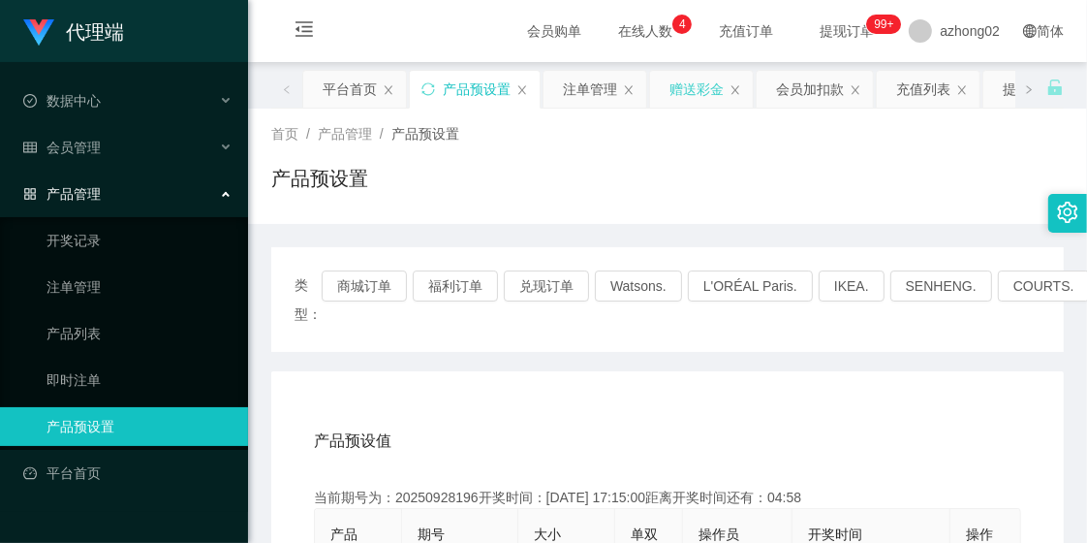
click at [704, 95] on div "赠送彩金" at bounding box center [697, 89] width 54 height 37
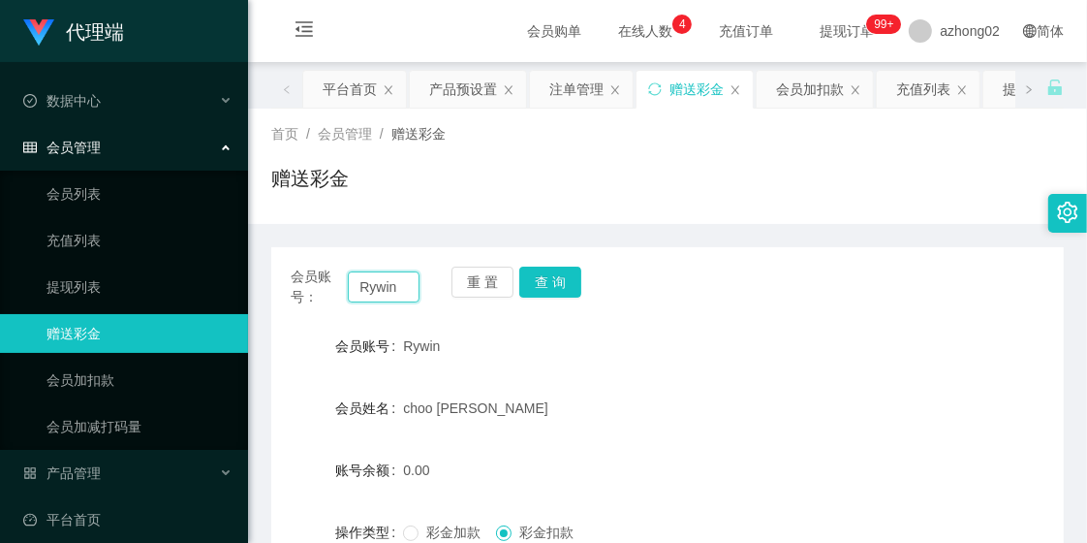
drag, startPoint x: 359, startPoint y: 285, endPoint x: 421, endPoint y: 285, distance: 62.0
click at [421, 285] on div "会员账号： Rywin 重 置 查 询" at bounding box center [667, 286] width 793 height 41
paste input "LS888"
type input "LS888"
click at [535, 286] on button "查 询" at bounding box center [550, 281] width 62 height 31
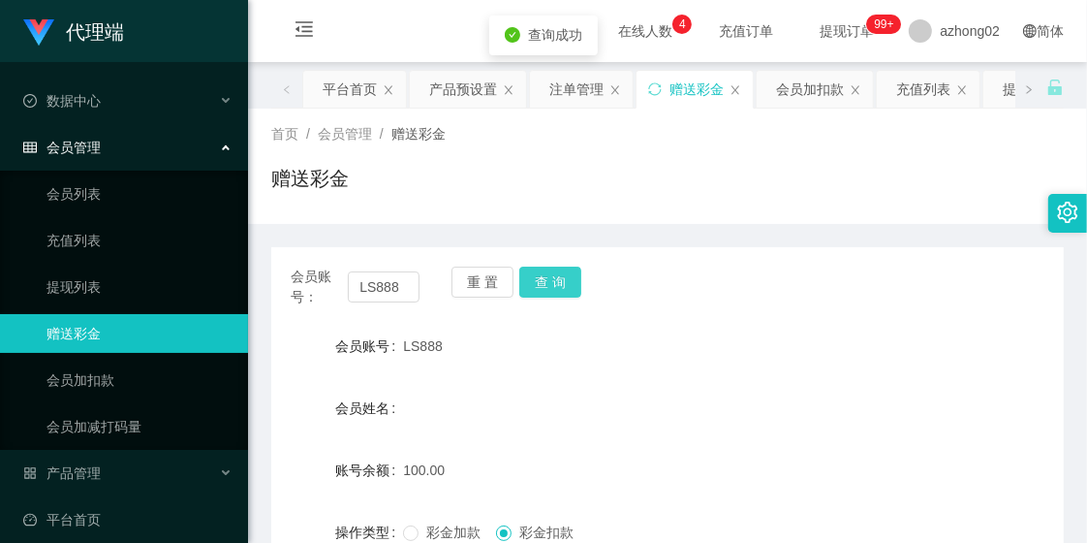
click at [539, 282] on button "查 询" at bounding box center [550, 281] width 62 height 31
click at [461, 85] on div "产品预设置" at bounding box center [463, 89] width 68 height 37
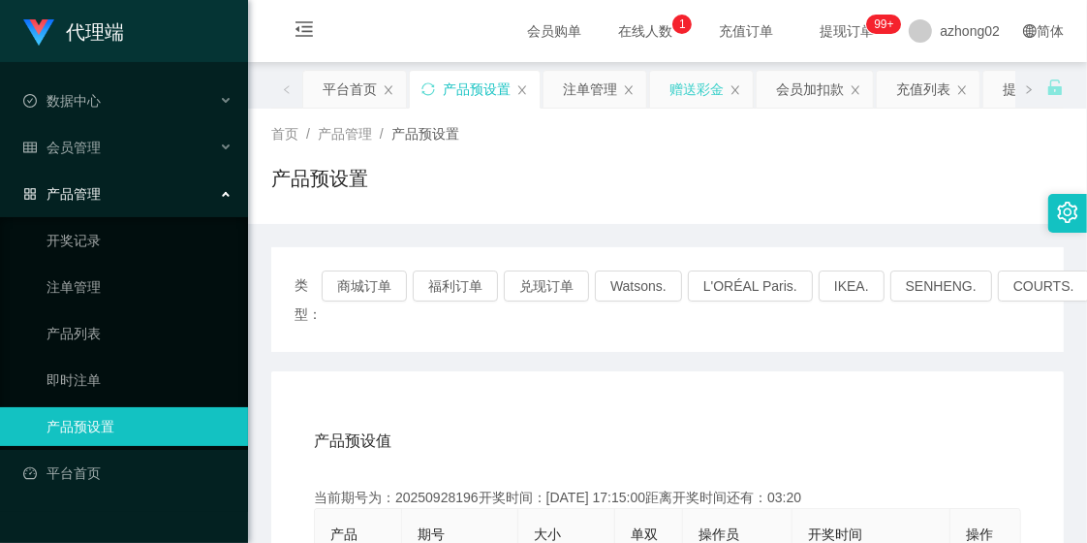
click at [707, 90] on div "赠送彩金" at bounding box center [697, 89] width 54 height 37
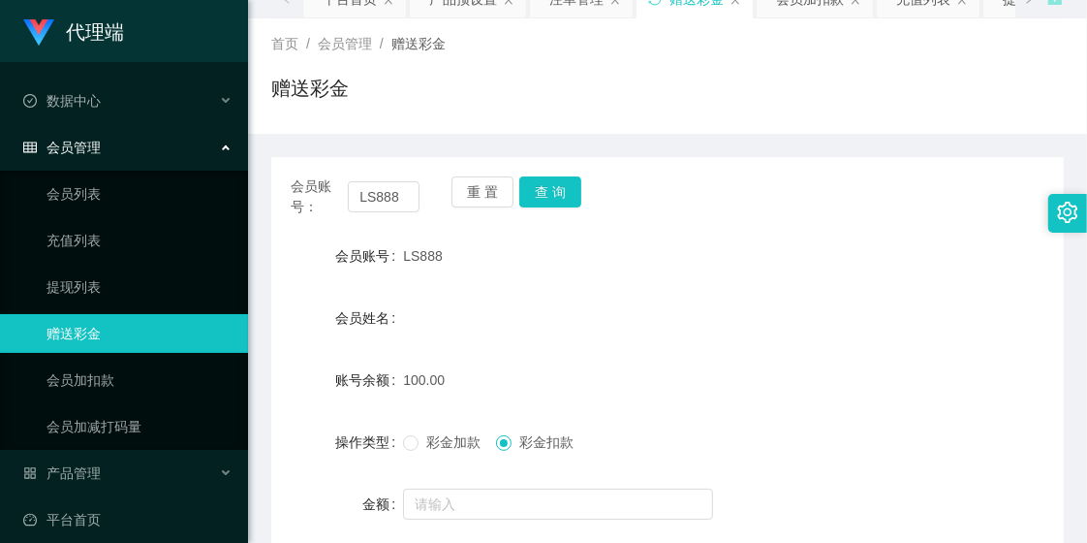
scroll to position [266, 0]
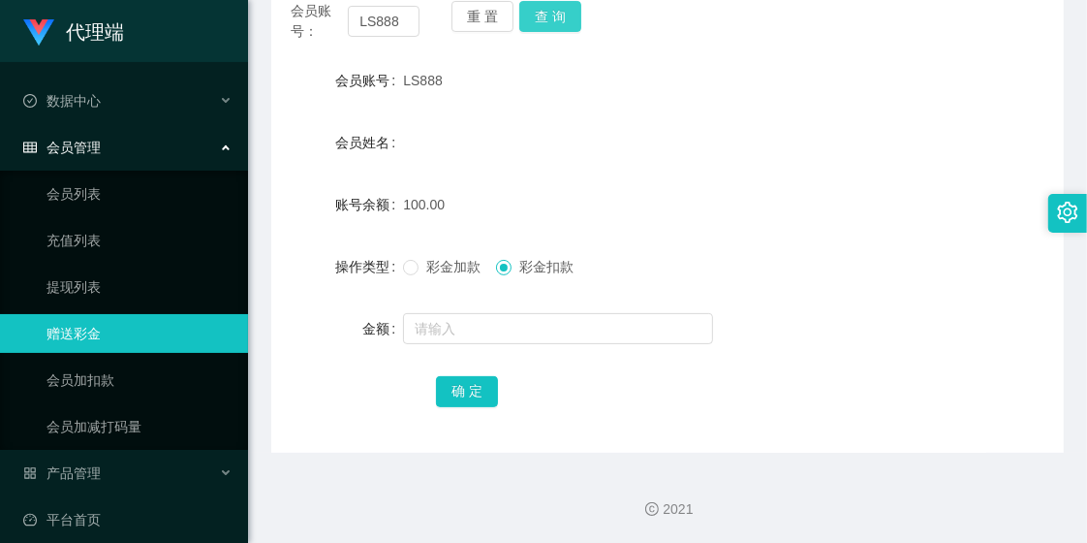
click at [546, 10] on button "查 询" at bounding box center [550, 16] width 62 height 31
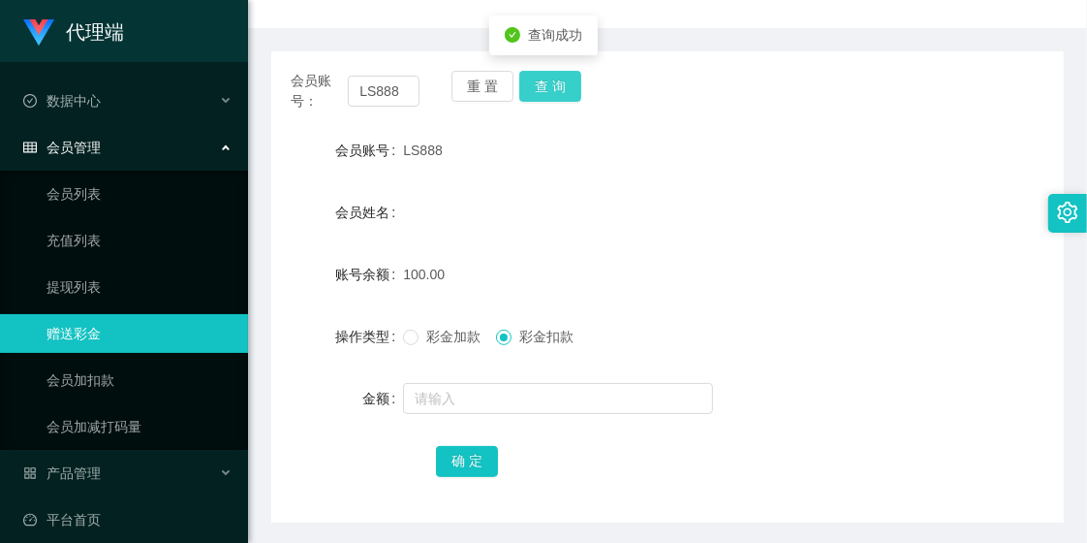
scroll to position [158, 0]
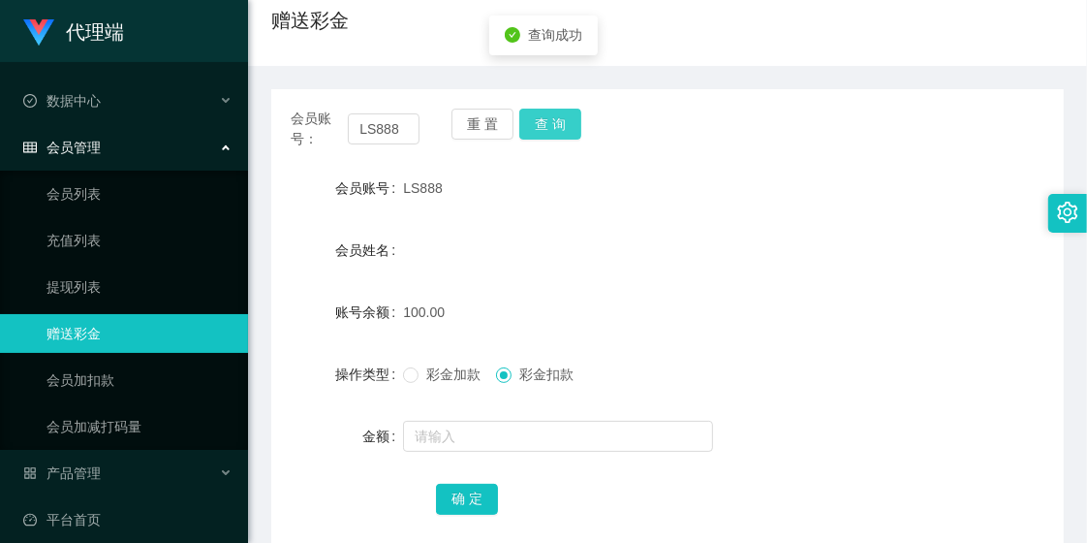
click at [553, 127] on button "查 询" at bounding box center [550, 124] width 62 height 31
click at [553, 127] on div "查询成功" at bounding box center [543, 146] width 109 height 40
click at [916, 276] on form "会员账号 LS888 会员姓名 账号余额 100.00 操作类型 彩金加款 彩金扣款 金额 确 定" at bounding box center [667, 343] width 793 height 349
click at [558, 122] on button "查 询" at bounding box center [550, 124] width 62 height 31
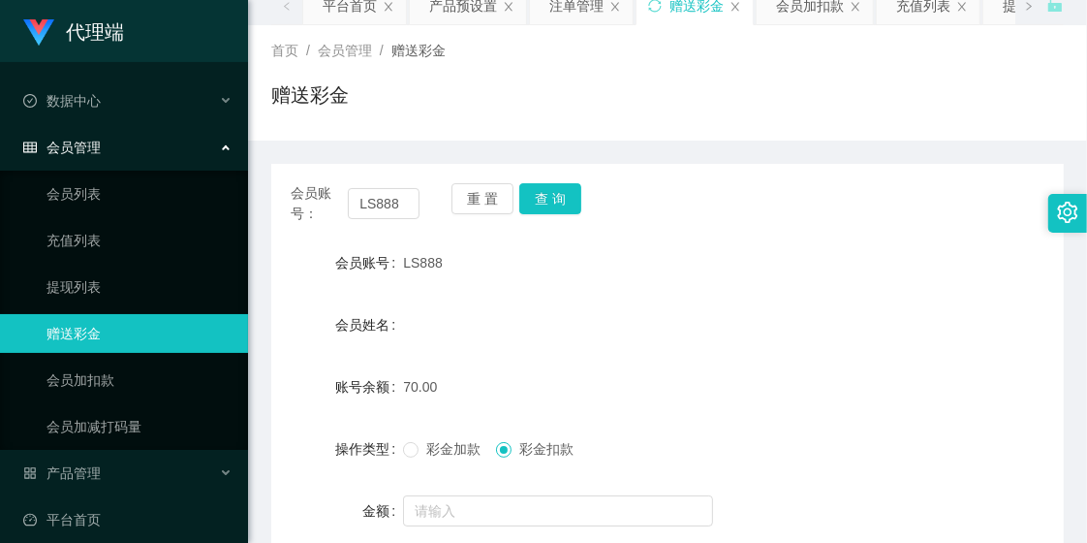
scroll to position [50, 0]
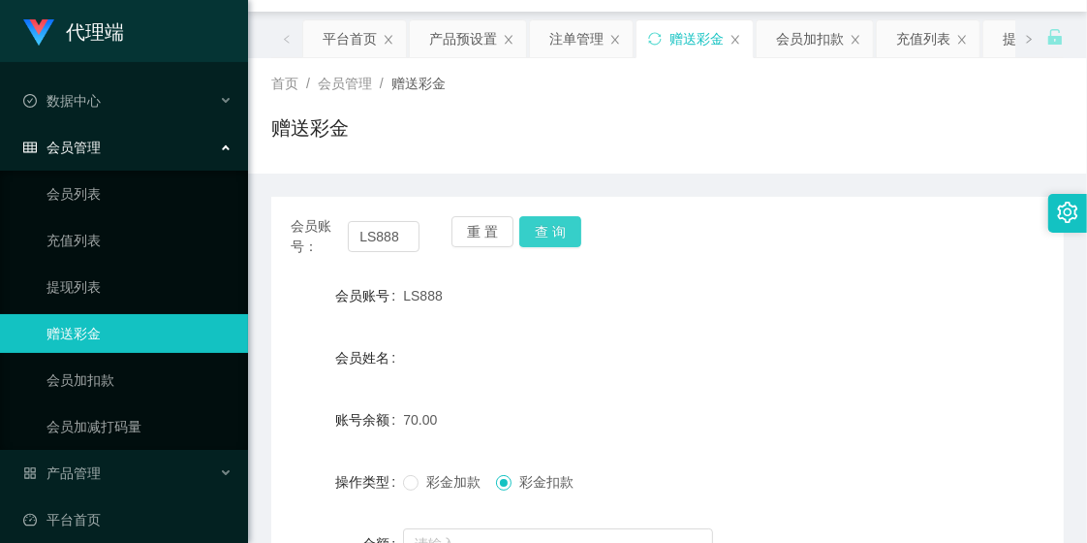
click at [565, 234] on button "查 询" at bounding box center [550, 231] width 62 height 31
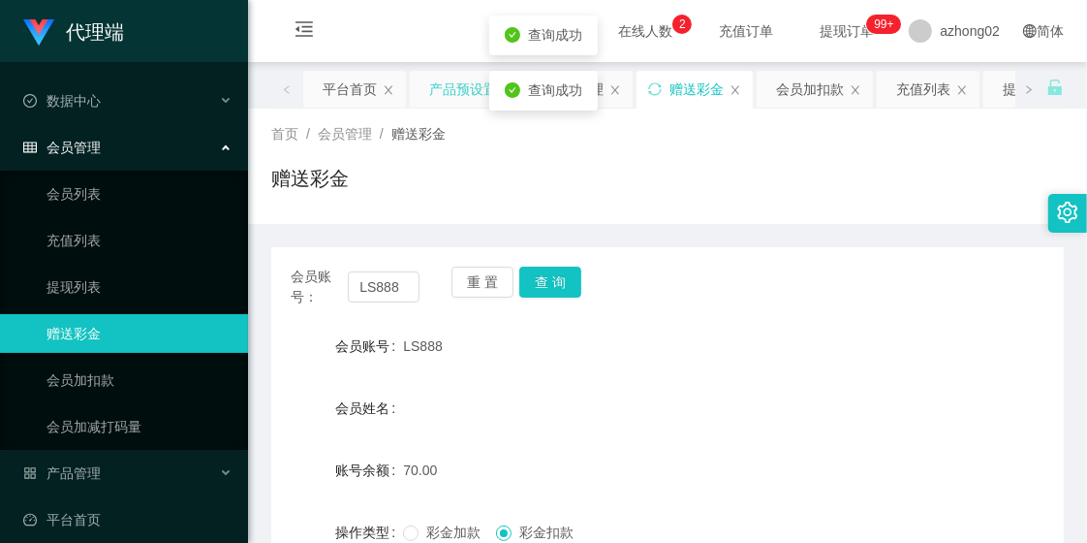
click at [447, 92] on div "产品预设置" at bounding box center [463, 89] width 68 height 37
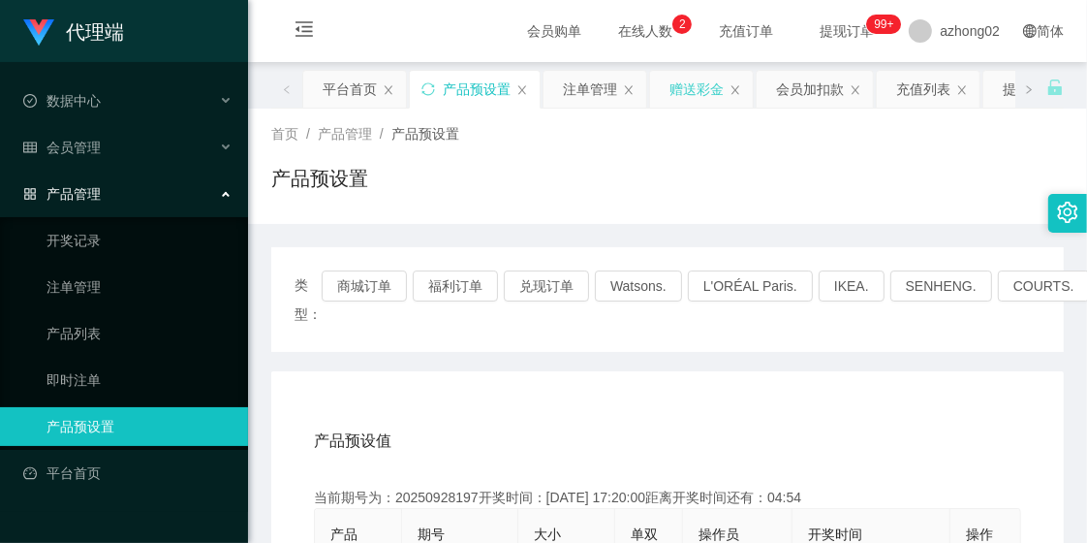
click at [701, 91] on div "赠送彩金" at bounding box center [697, 89] width 54 height 37
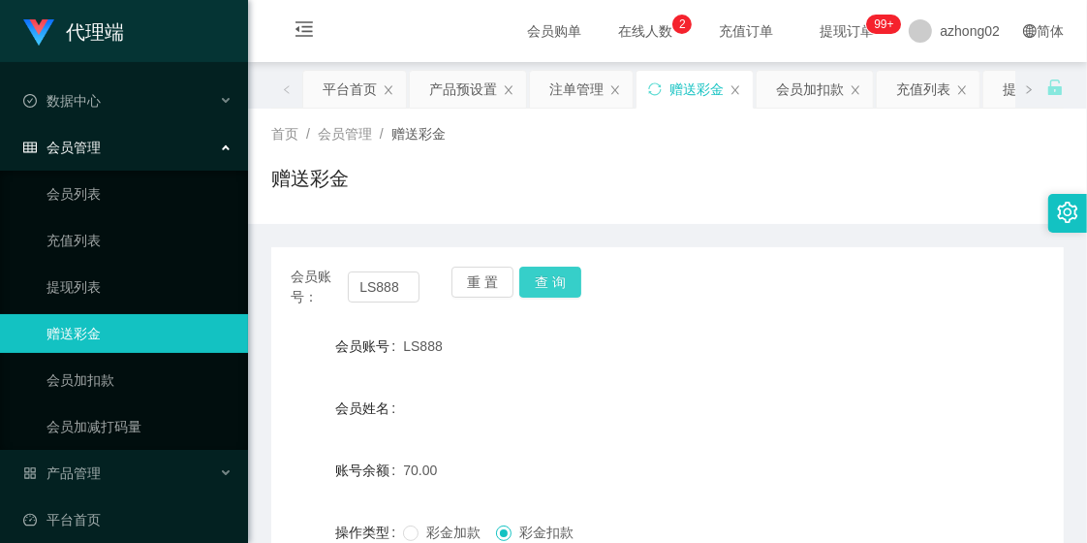
click at [555, 275] on button "查 询" at bounding box center [550, 281] width 62 height 31
click at [418, 30] on div "会员购单 在线人数 0 1 2 3 4 5 6 7 8 9 0 1 2 3 4 5 6 7 8 9 0 1 2 3 4 5 6 7 8 9 充值订单 提现订单…" at bounding box center [667, 31] width 839 height 63
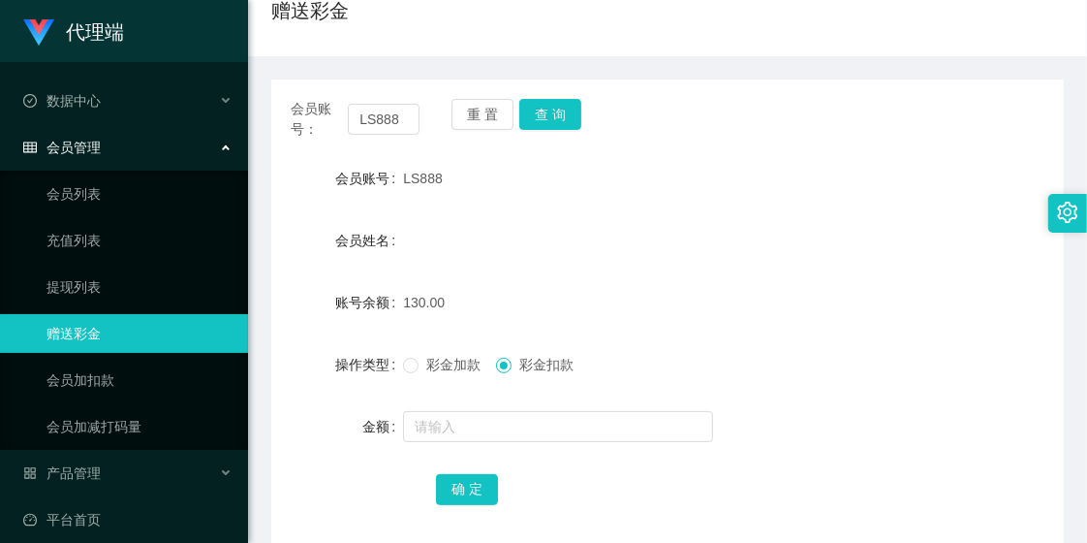
scroll to position [50, 0]
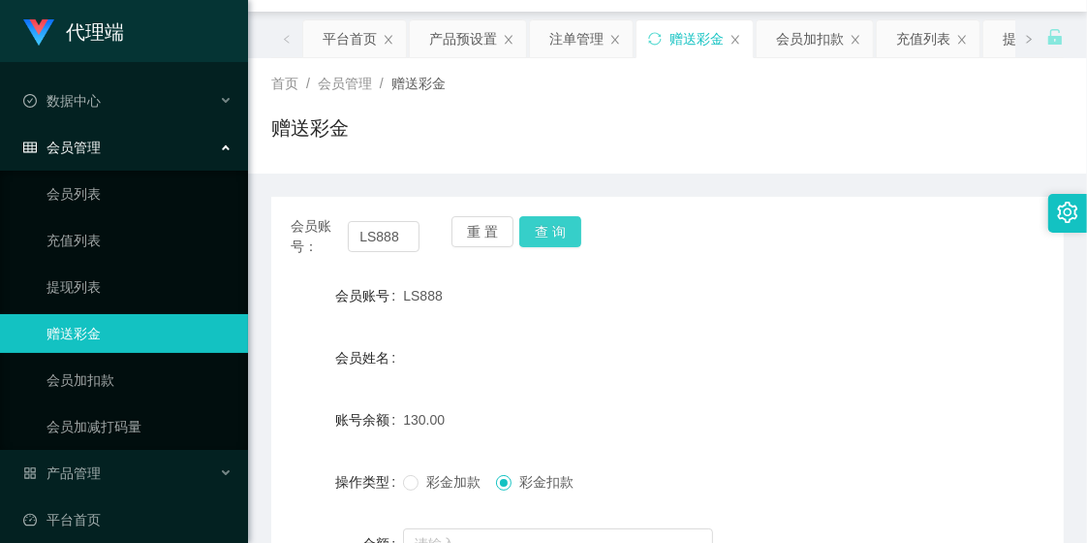
click at [572, 226] on button "查 询" at bounding box center [550, 231] width 62 height 31
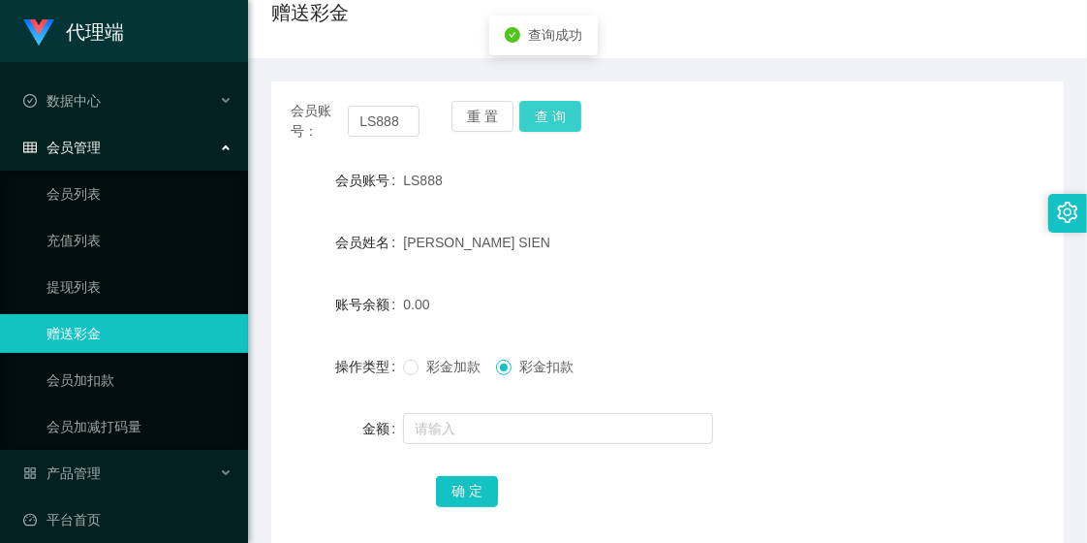
scroll to position [266, 0]
